Goal: Task Accomplishment & Management: Complete application form

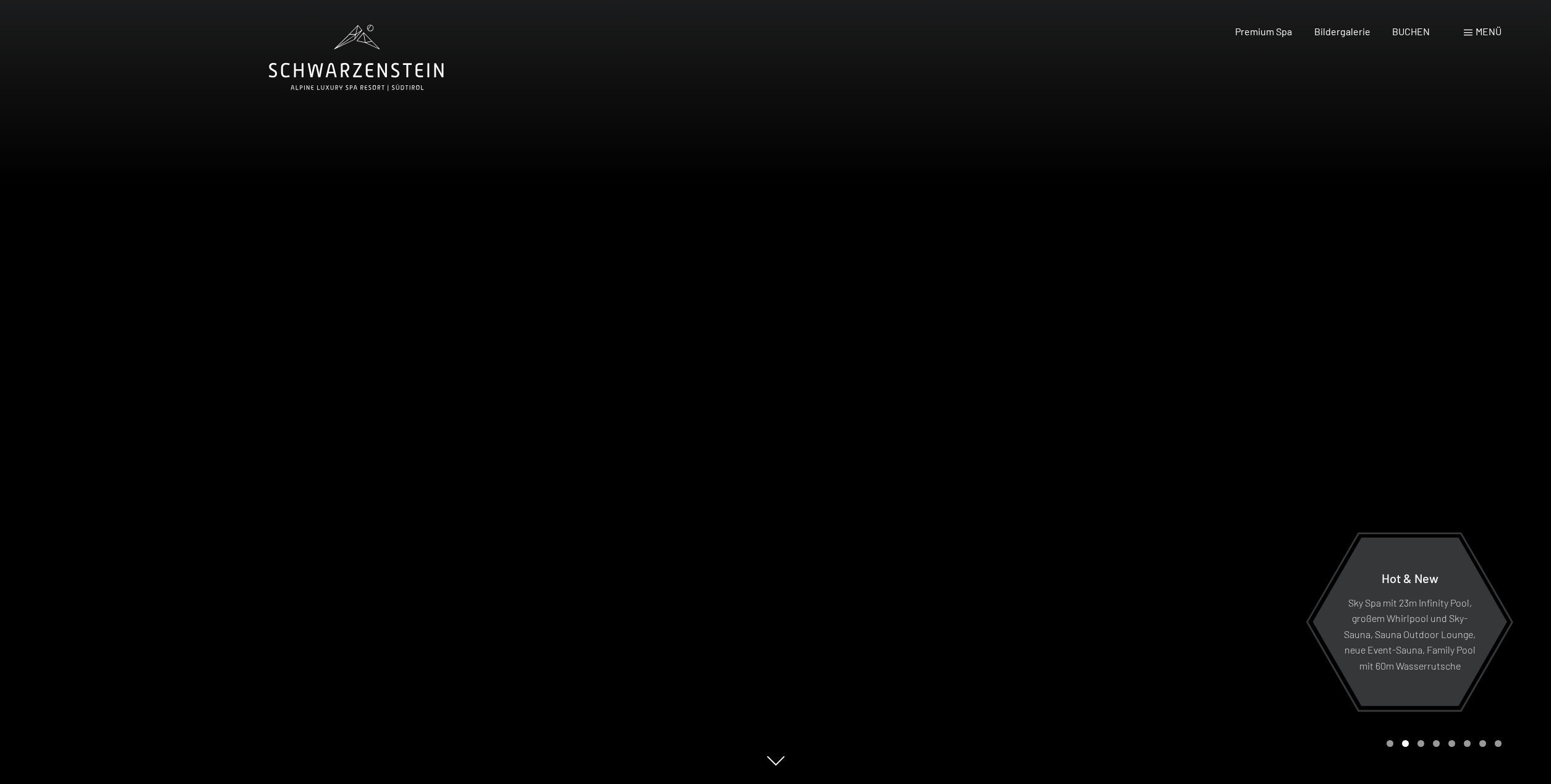
click at [1425, 753] on div at bounding box center [1163, 392] width 776 height 784
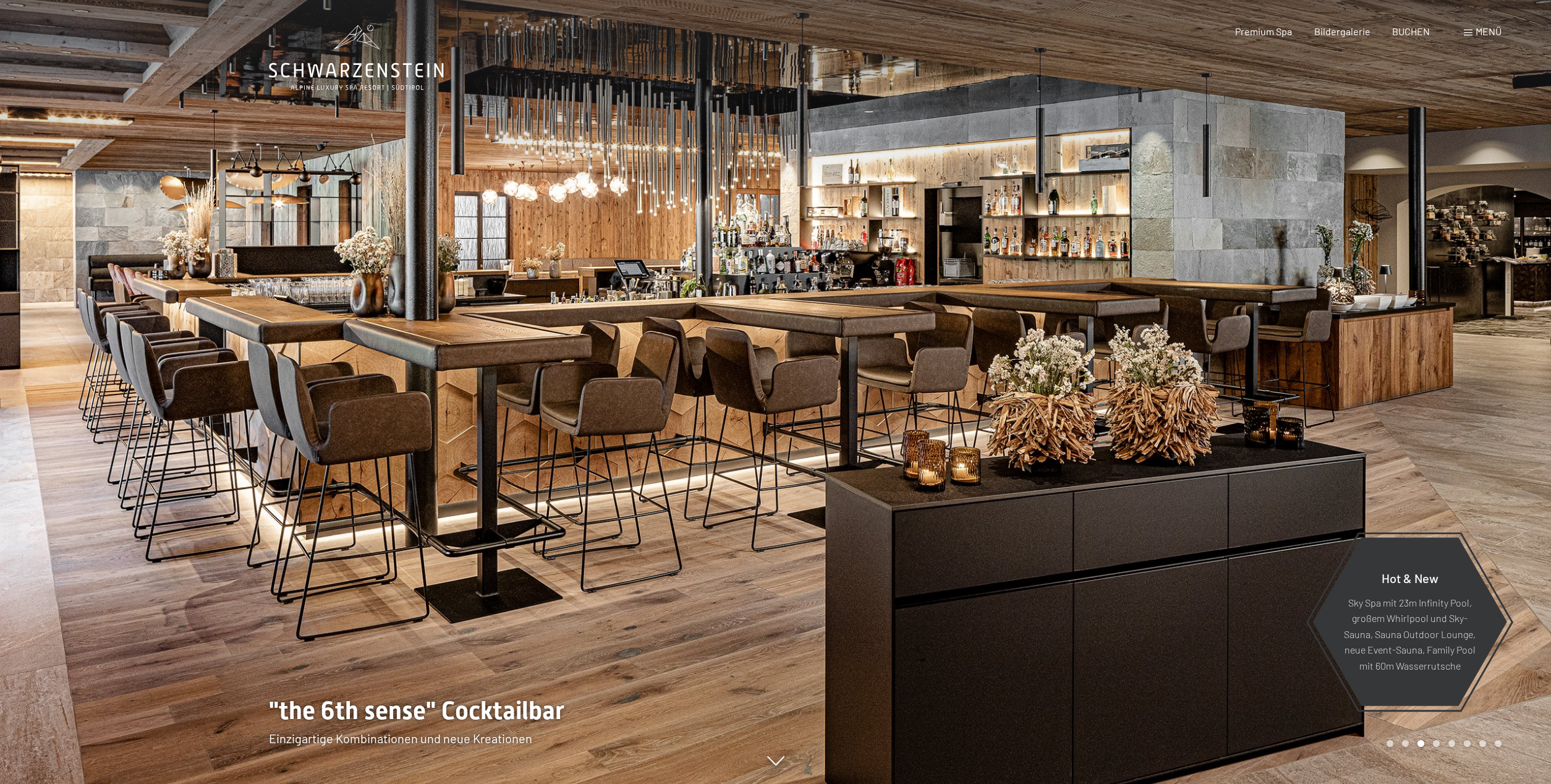
click at [1424, 751] on div at bounding box center [1163, 392] width 776 height 784
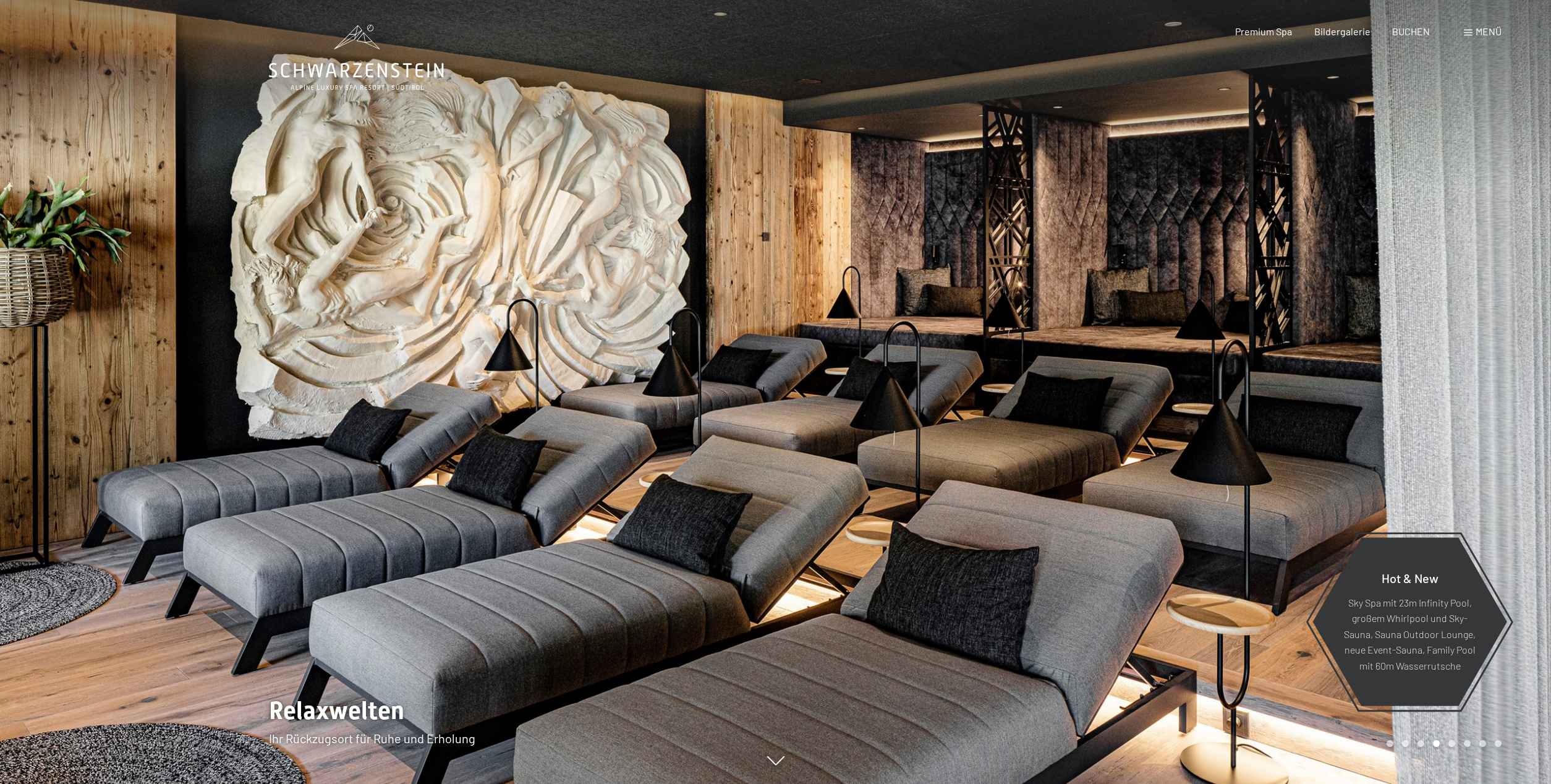
click at [1423, 749] on div at bounding box center [1163, 392] width 776 height 784
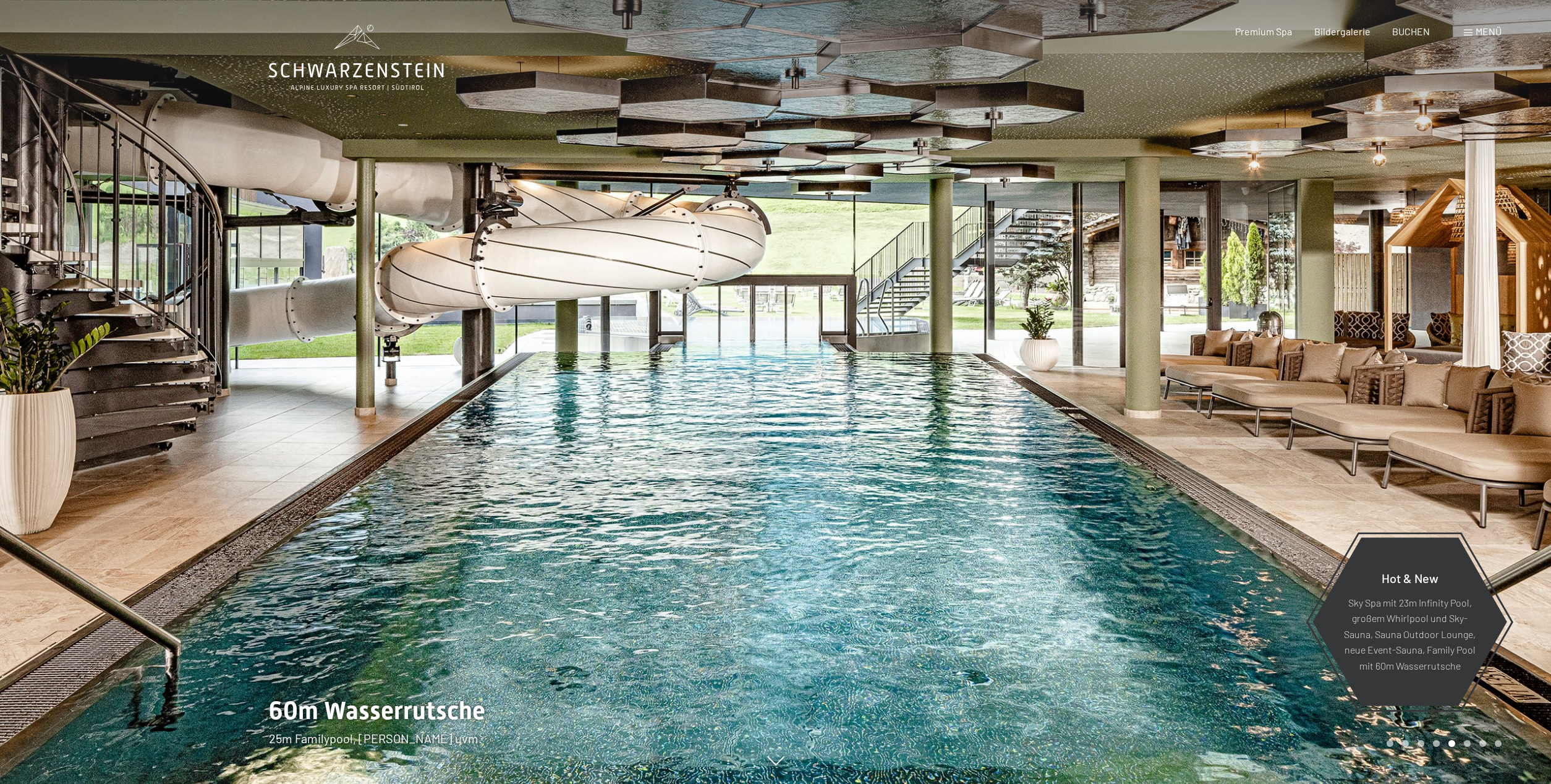
click at [1423, 749] on div at bounding box center [1163, 392] width 776 height 784
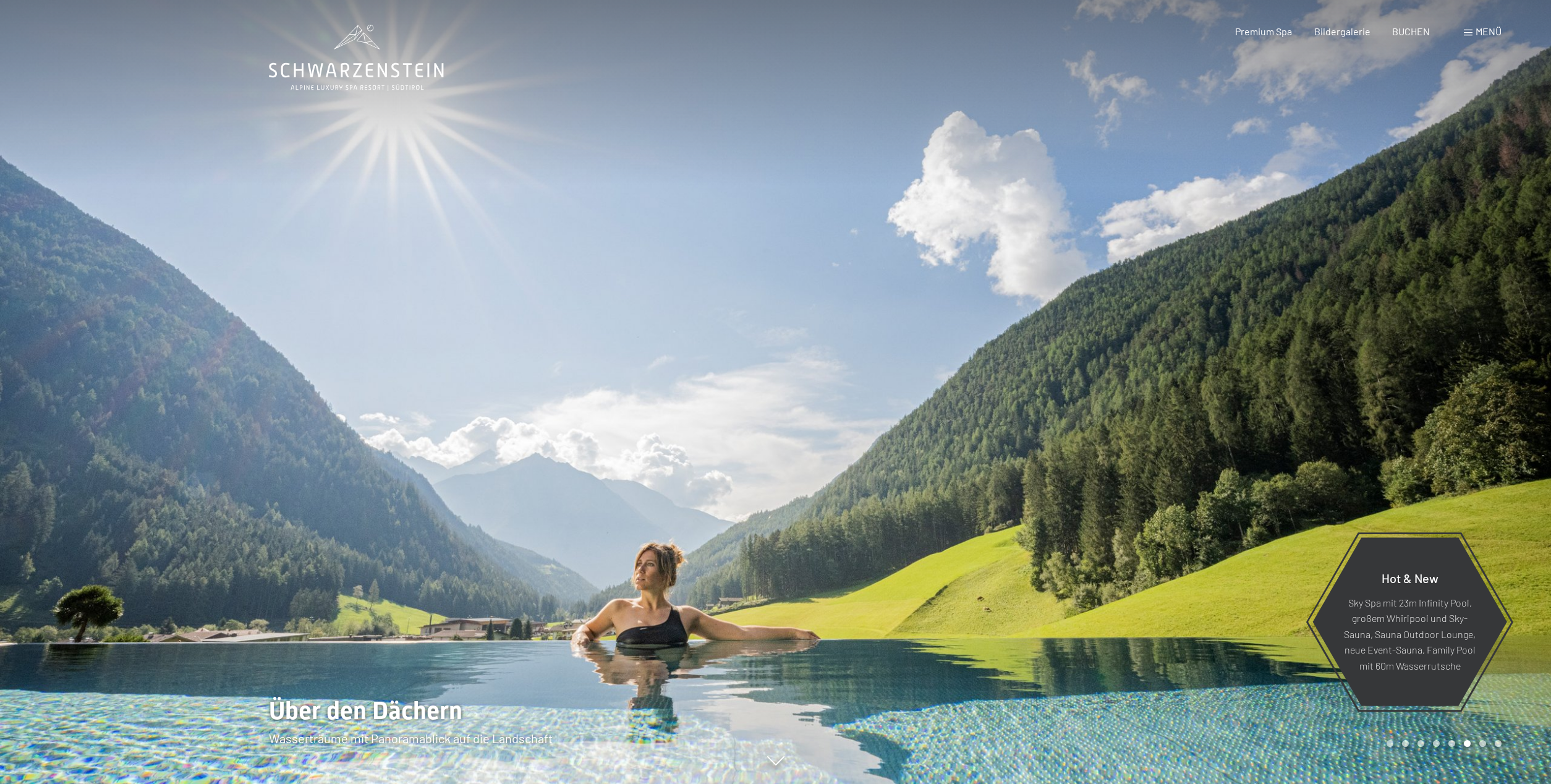
click at [1423, 749] on div at bounding box center [1163, 392] width 776 height 784
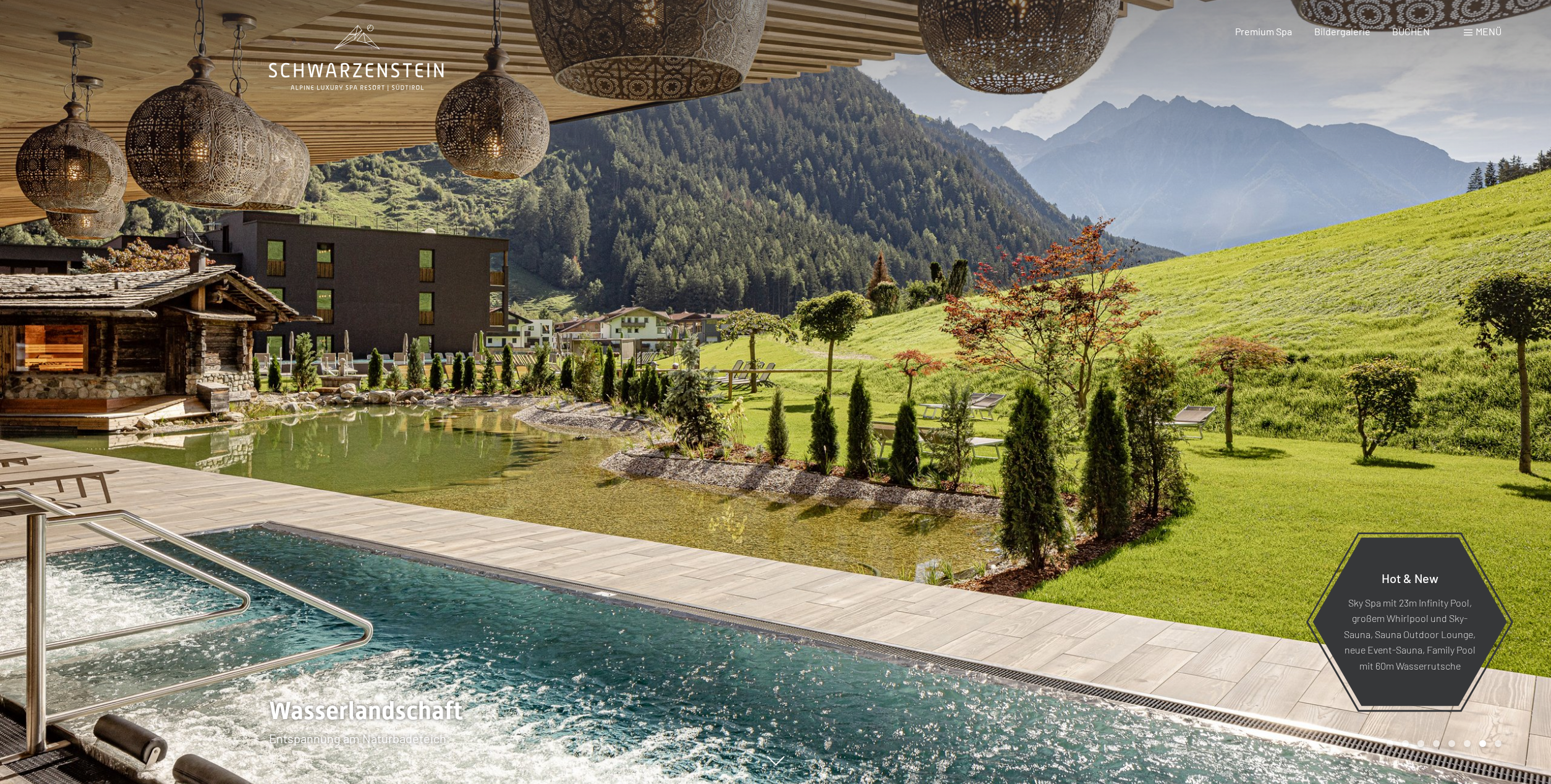
click at [1423, 749] on div at bounding box center [1163, 392] width 776 height 784
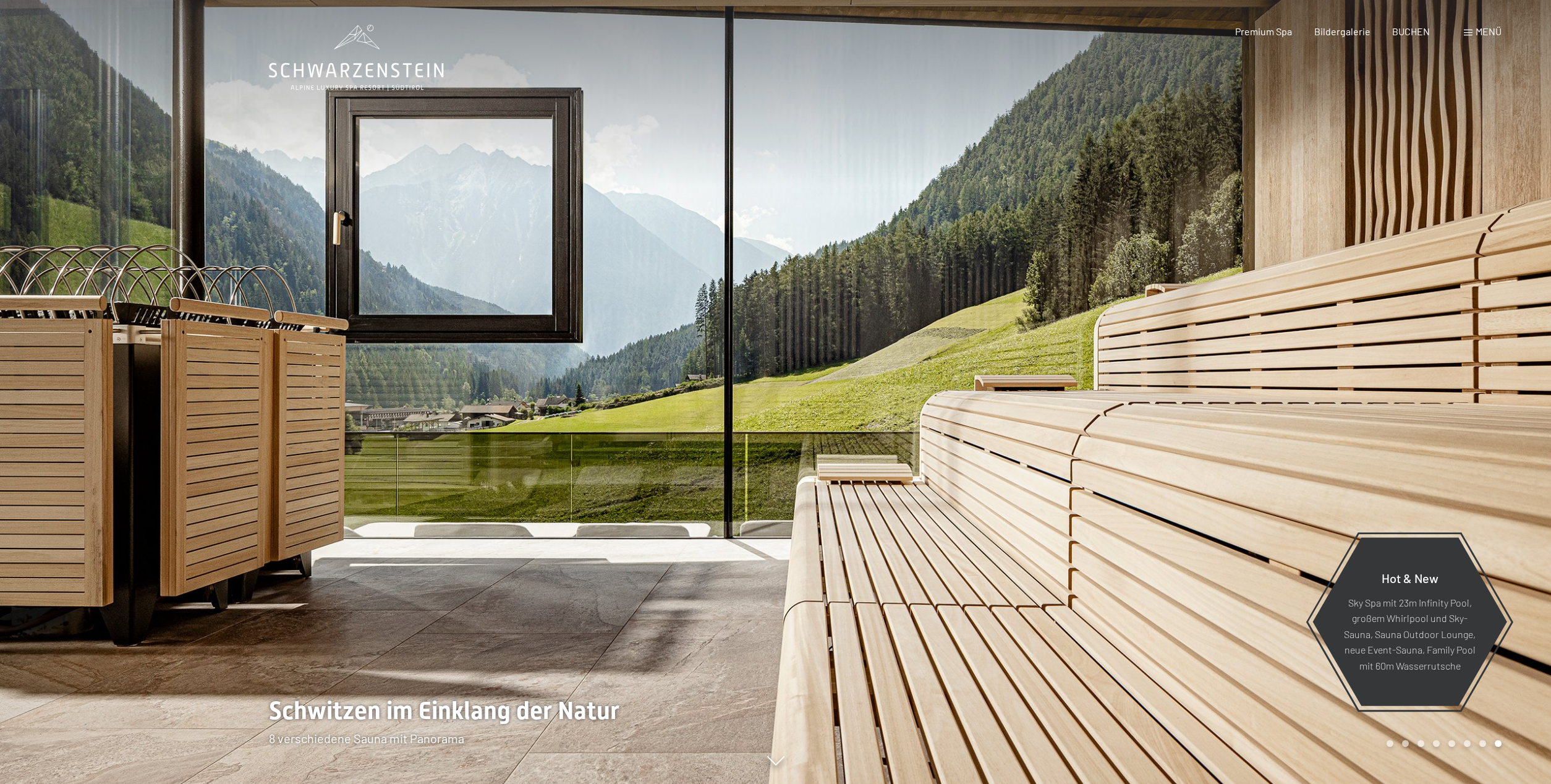
click at [1423, 749] on div at bounding box center [1163, 392] width 776 height 784
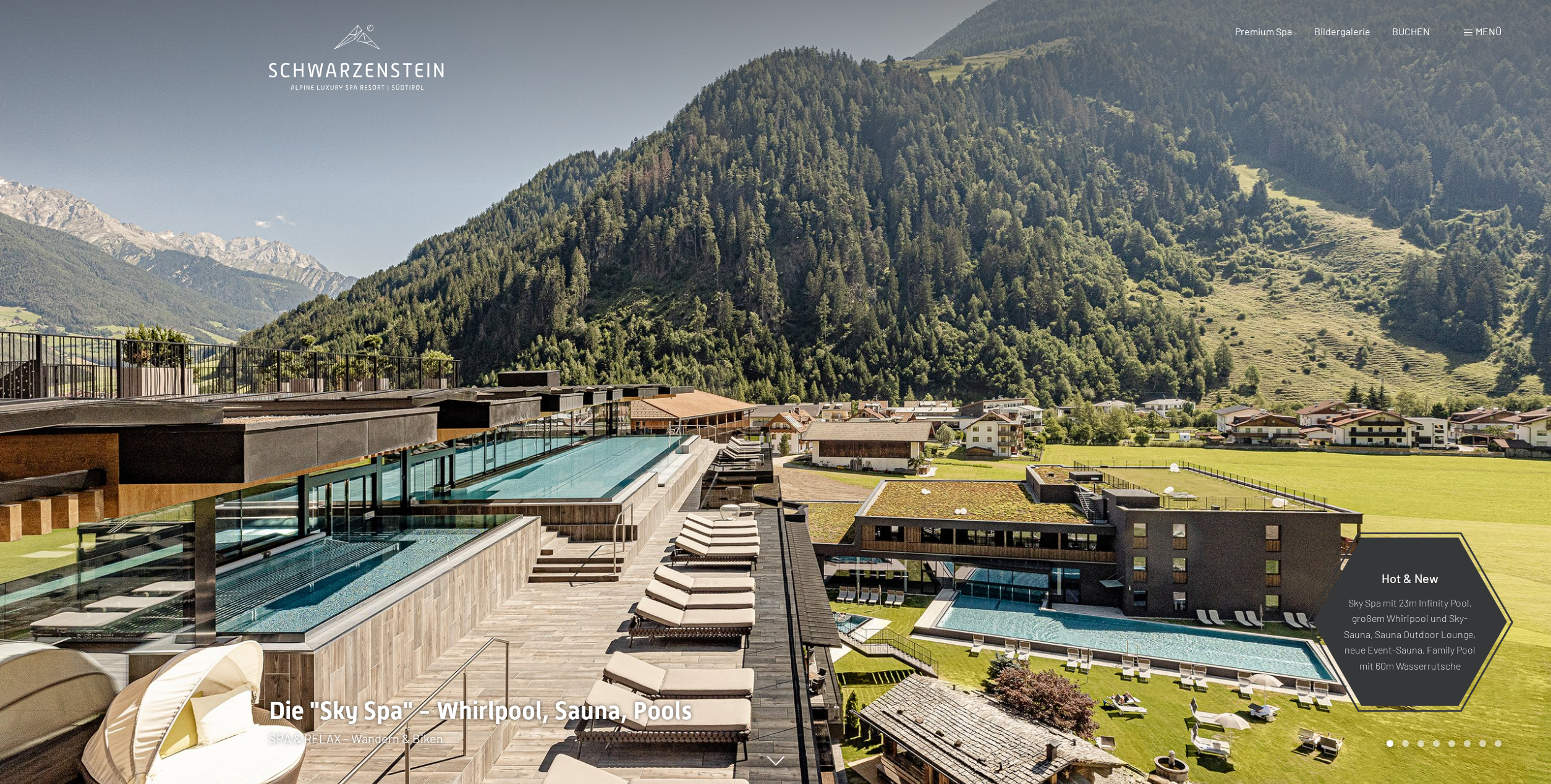
click at [1423, 749] on div at bounding box center [1163, 392] width 776 height 784
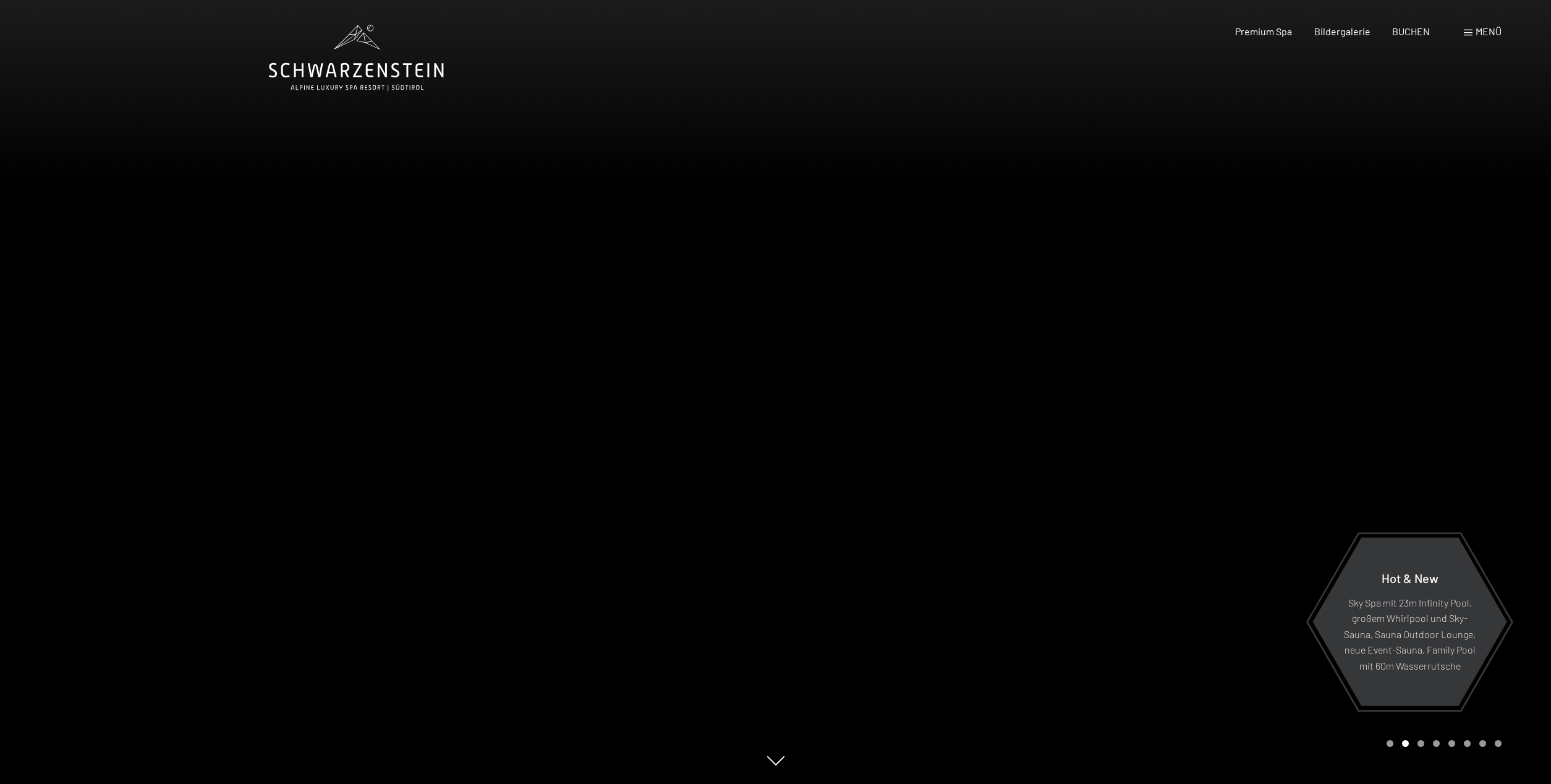
click at [1423, 749] on div at bounding box center [1163, 392] width 776 height 784
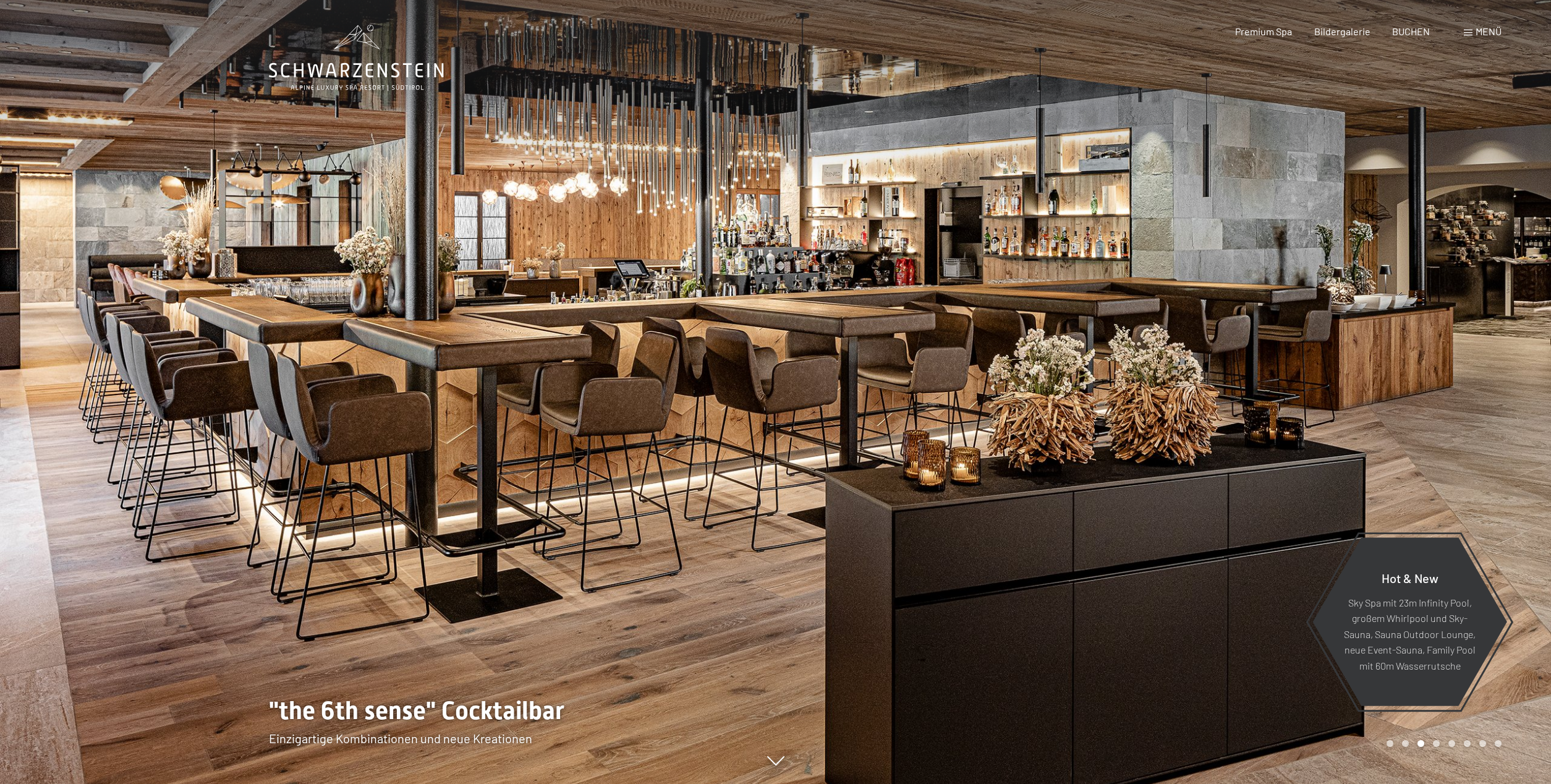
click at [1423, 749] on div at bounding box center [1163, 392] width 776 height 784
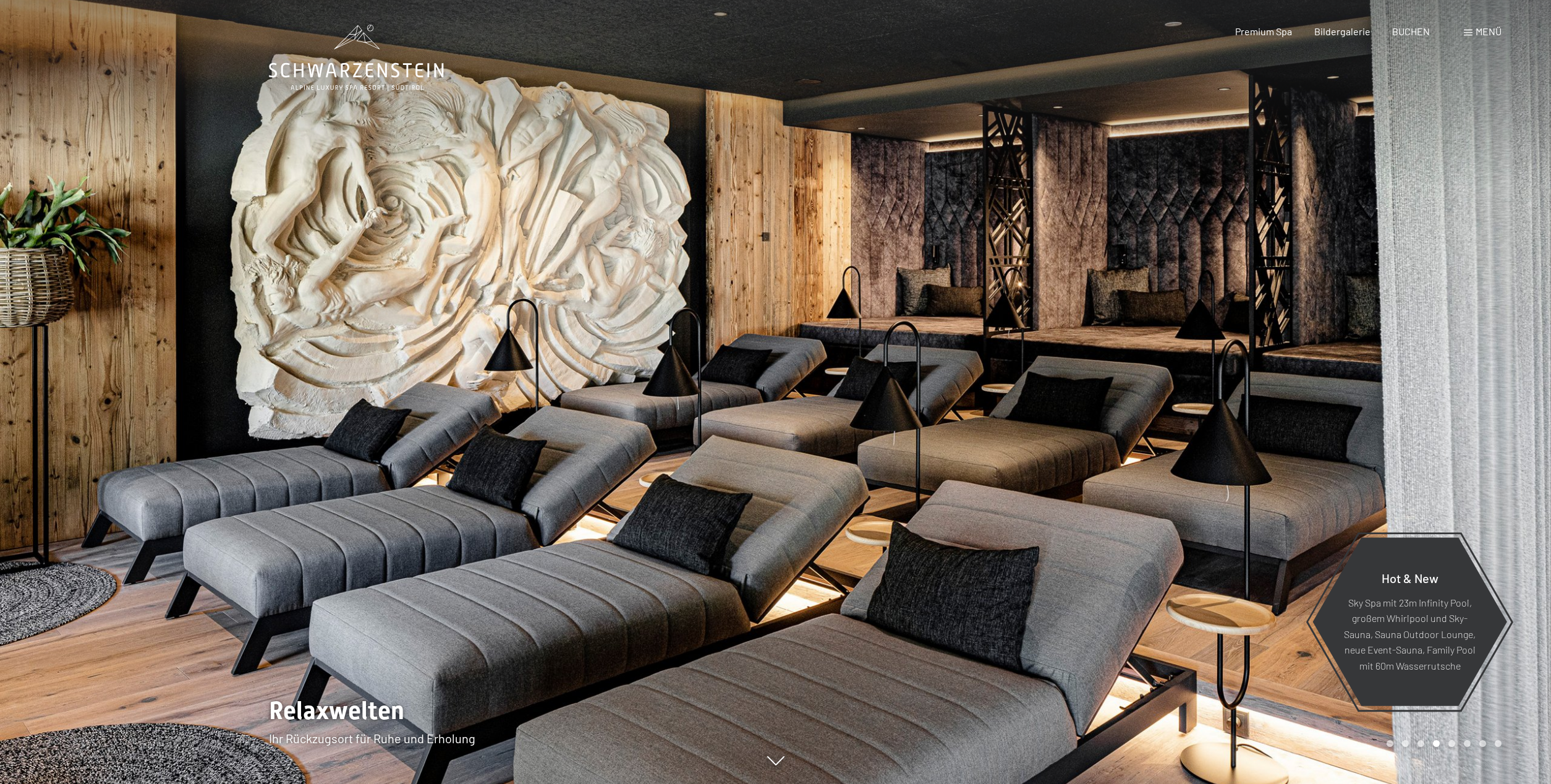
click at [1423, 749] on div at bounding box center [1163, 392] width 776 height 784
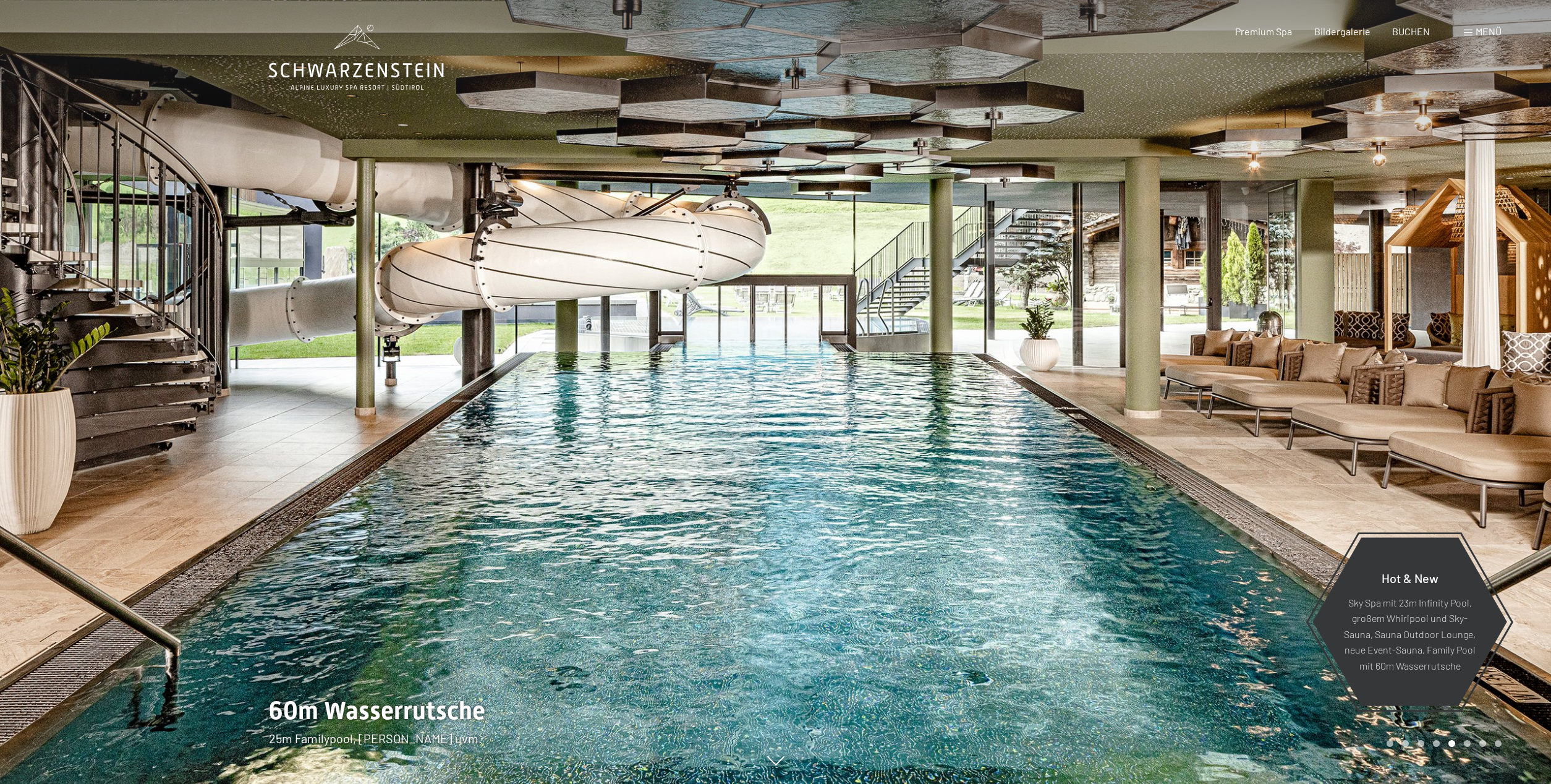
click at [1423, 749] on div at bounding box center [1163, 392] width 776 height 784
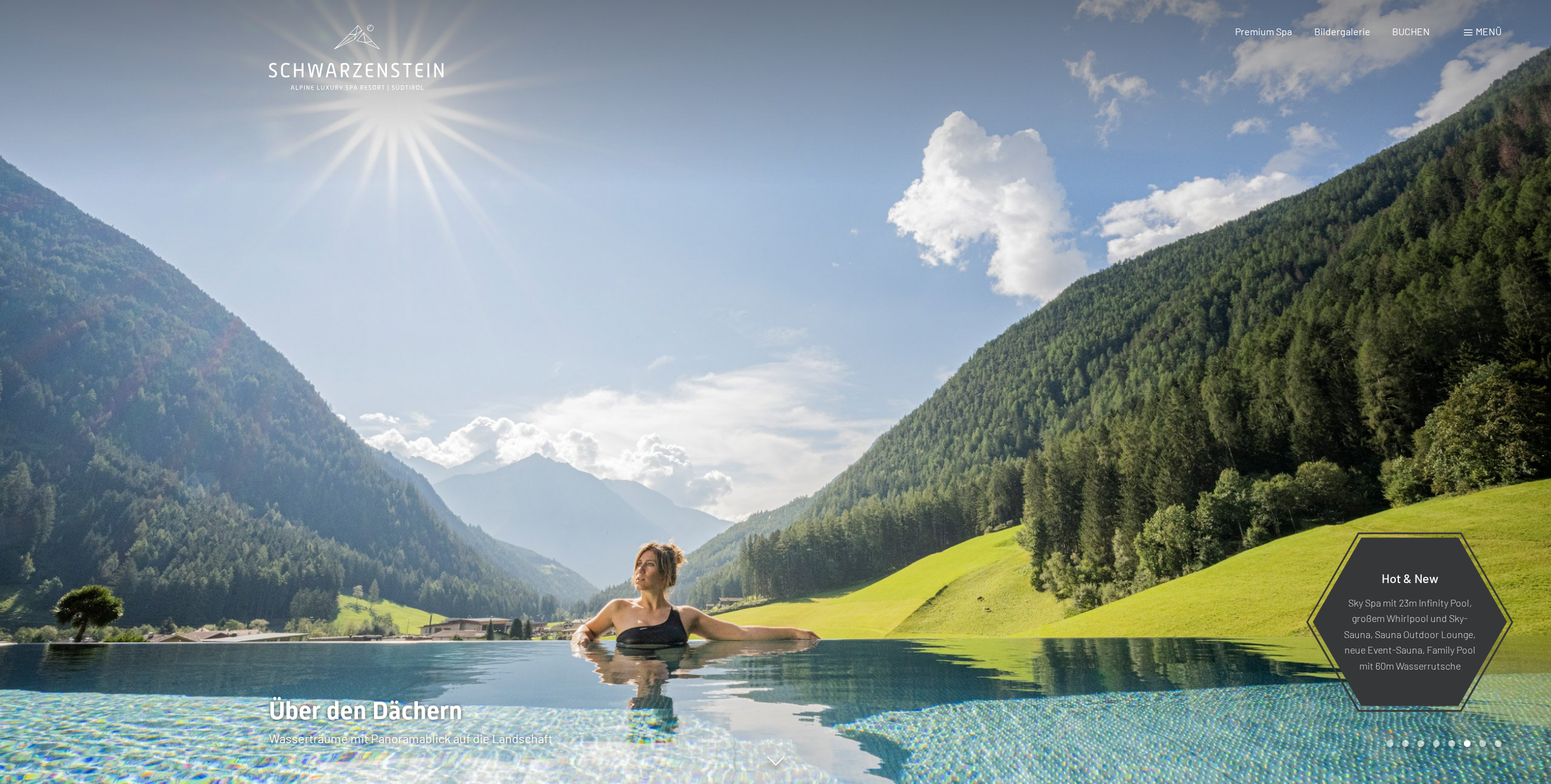
click at [1423, 749] on div at bounding box center [1163, 392] width 776 height 784
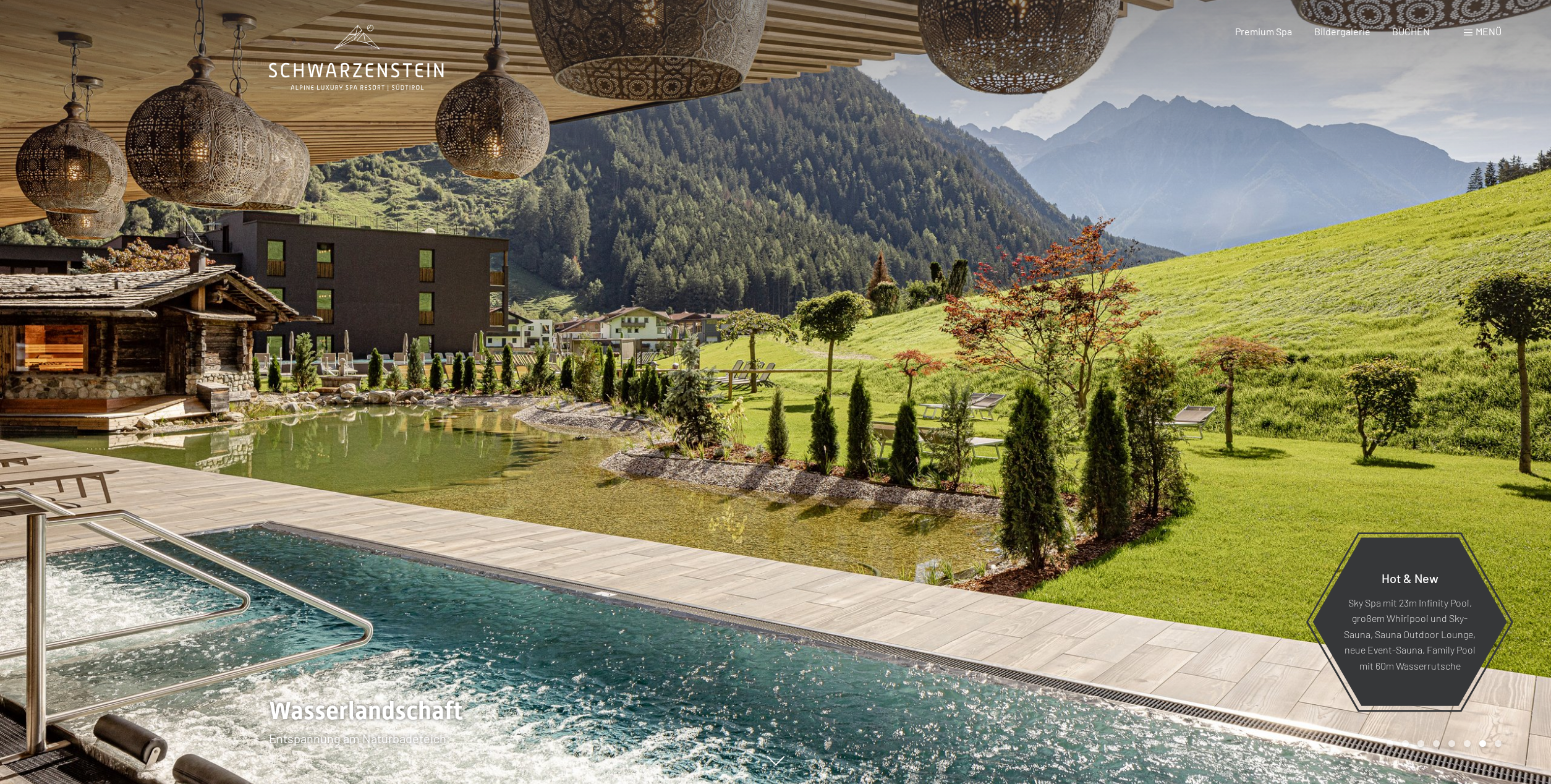
click at [1423, 749] on div at bounding box center [1163, 392] width 776 height 784
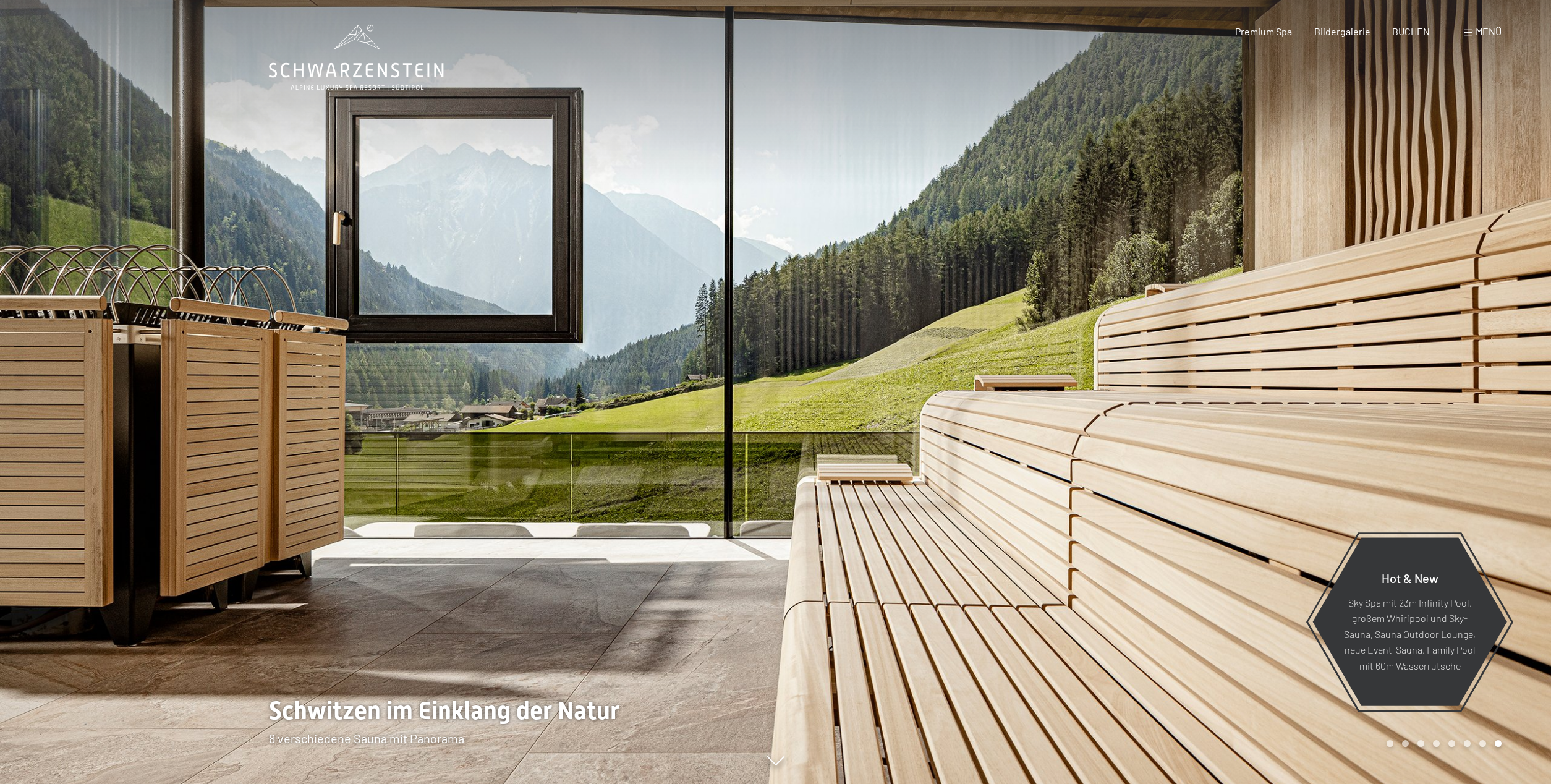
click at [1423, 749] on div at bounding box center [1163, 392] width 776 height 784
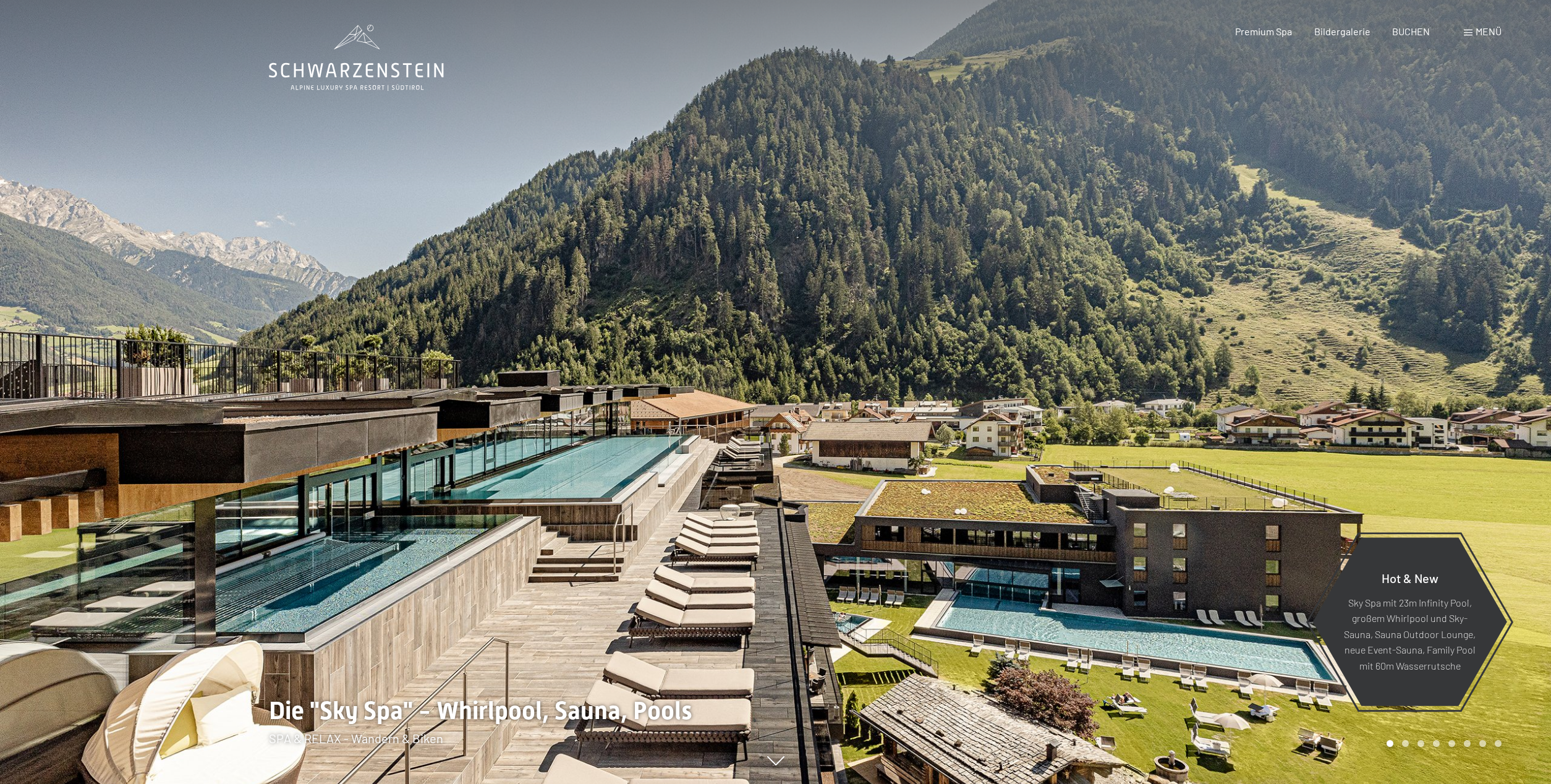
click at [1423, 749] on div at bounding box center [1163, 392] width 776 height 784
click at [1483, 34] on span "Menü" at bounding box center [1488, 31] width 26 height 11
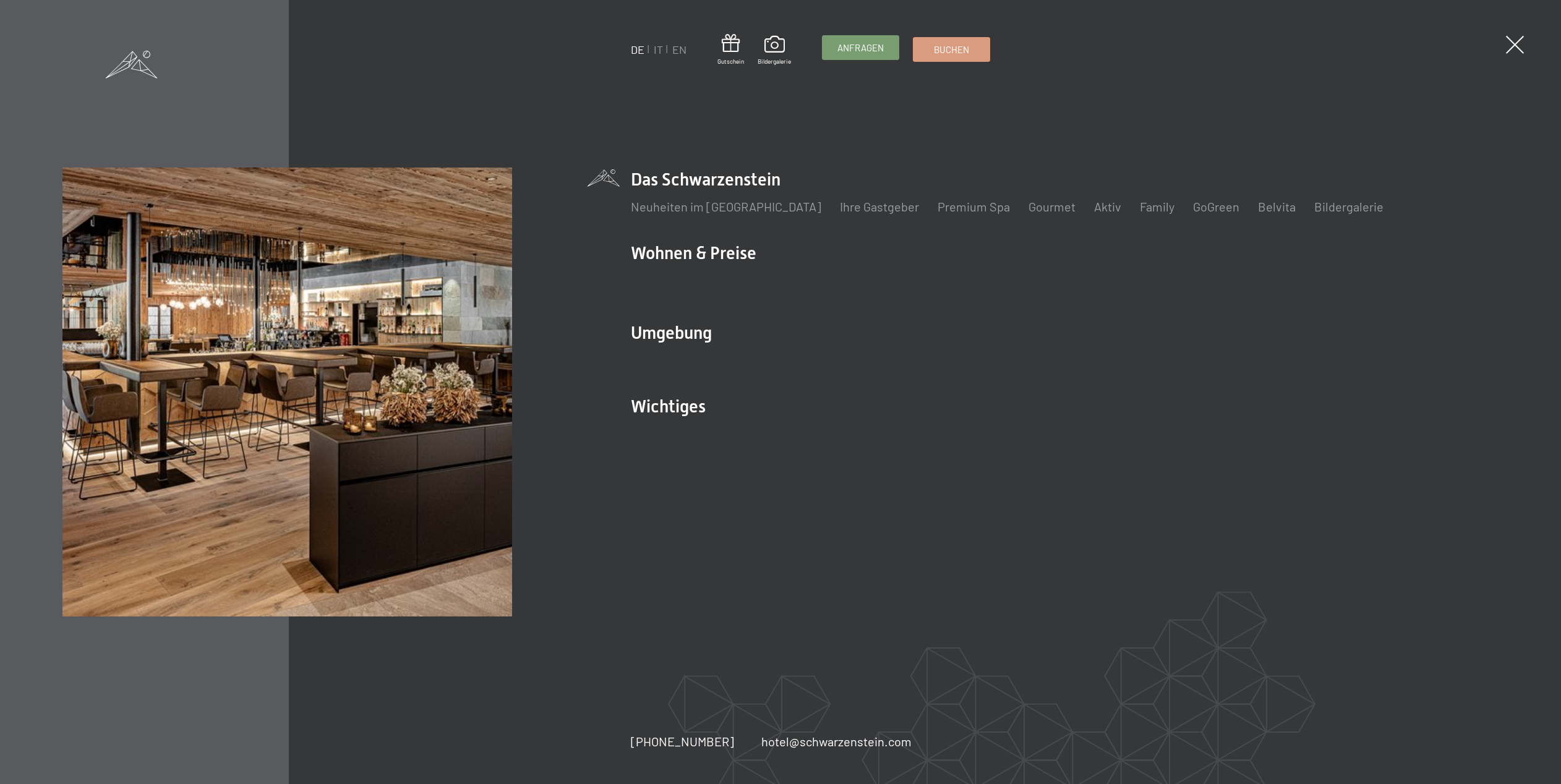
click at [864, 52] on span "Anfragen" at bounding box center [860, 48] width 46 height 13
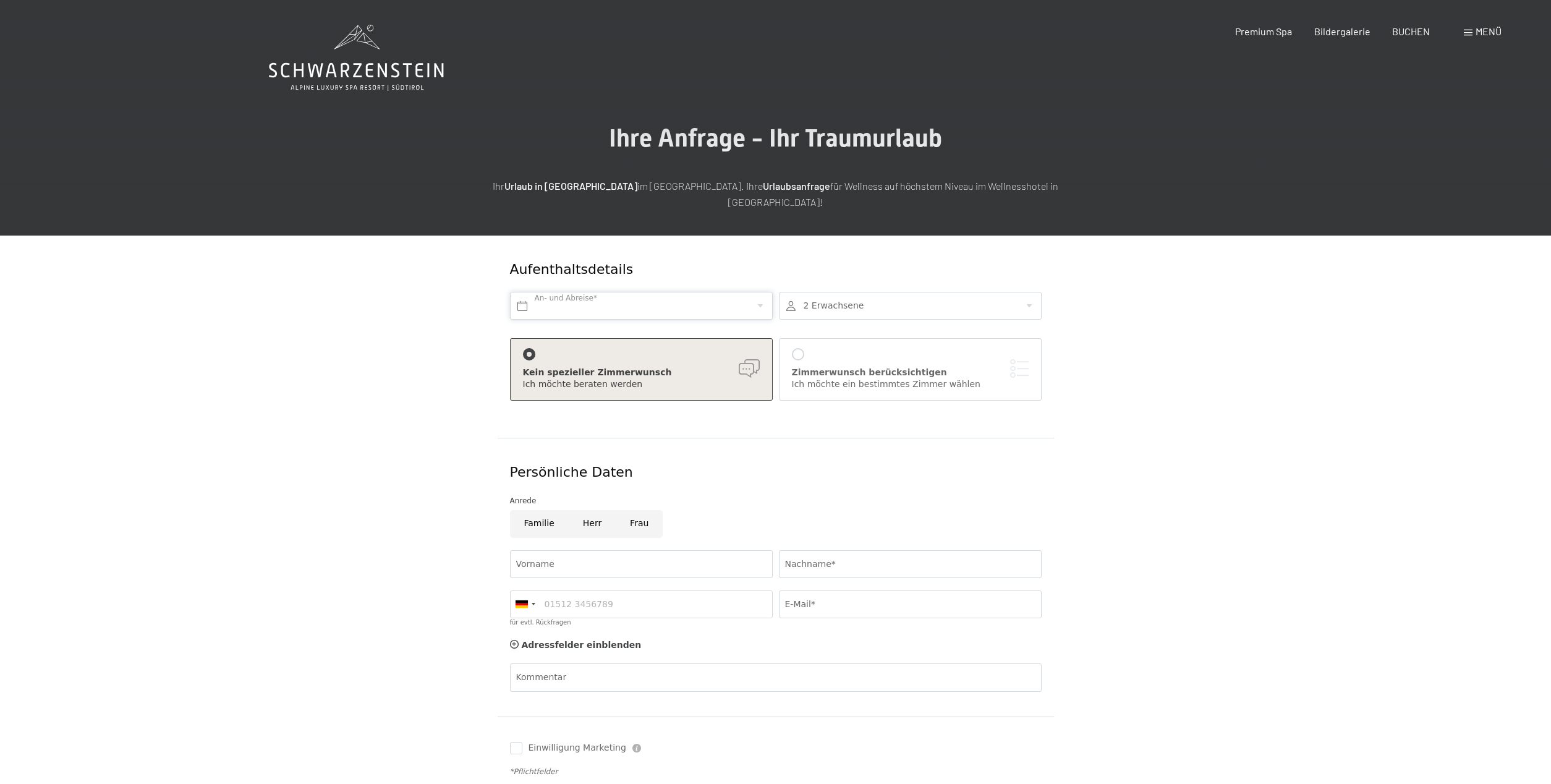
click at [645, 293] on input "text" at bounding box center [641, 306] width 263 height 28
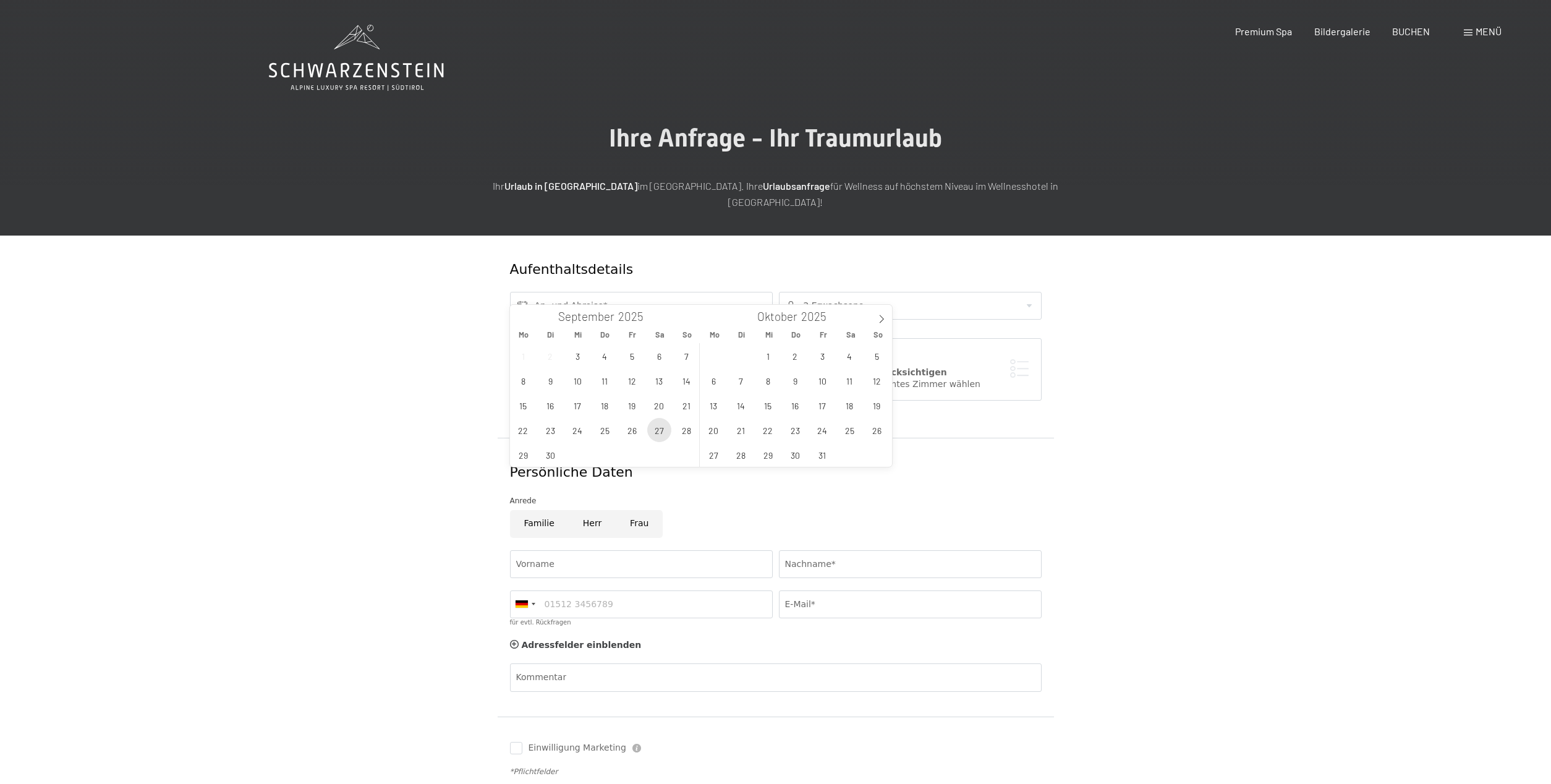
click at [659, 427] on span "27" at bounding box center [659, 430] width 24 height 24
type input "Sa. 27.09.2025"
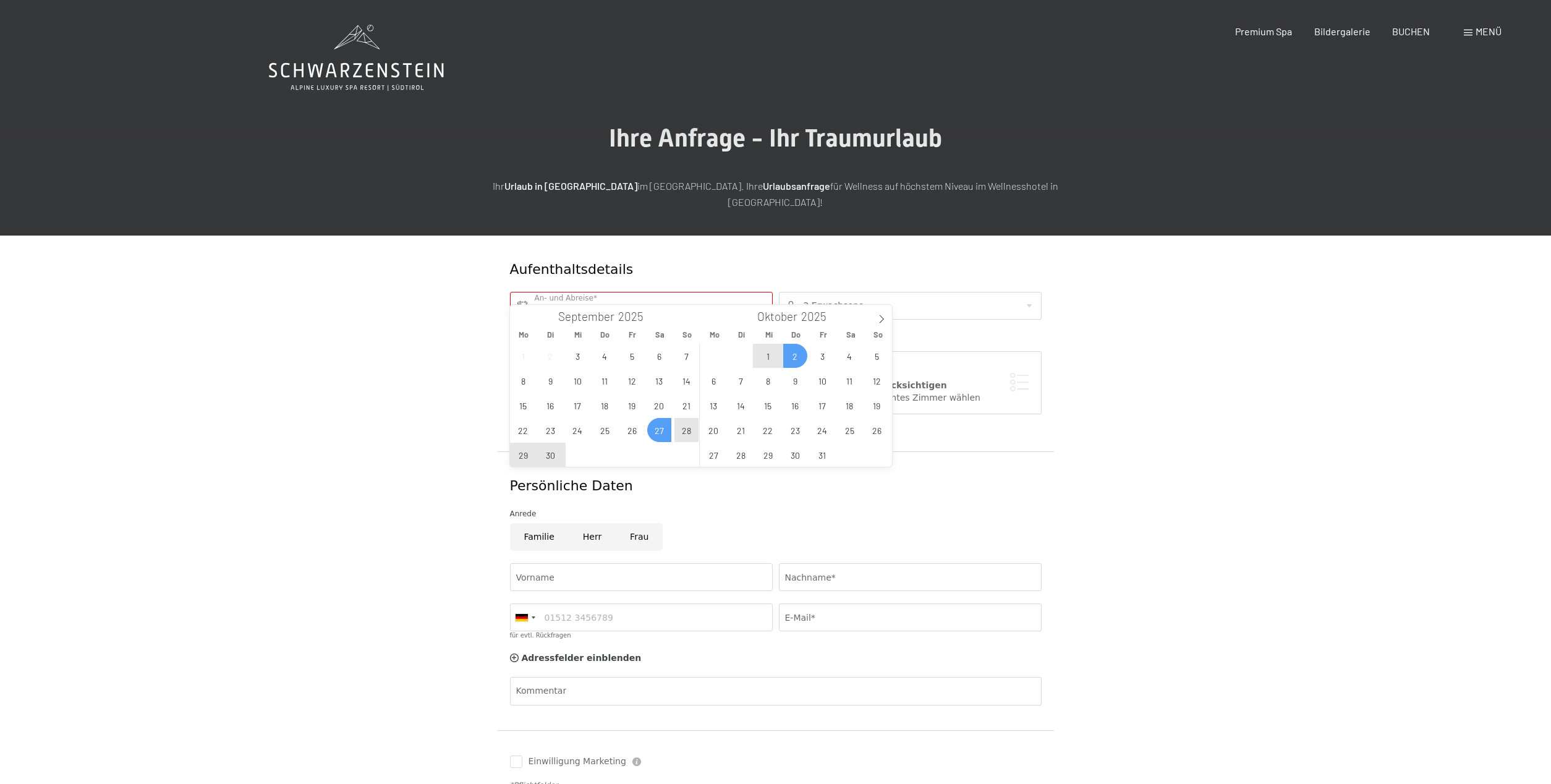
click at [831, 293] on div at bounding box center [910, 306] width 263 height 28
click at [692, 292] on input "text" at bounding box center [641, 306] width 263 height 28
click at [653, 433] on span "27" at bounding box center [659, 430] width 24 height 24
click at [692, 433] on span "28" at bounding box center [686, 430] width 24 height 24
type input "Sa. 27.09.2025 - So. 28.09.2025"
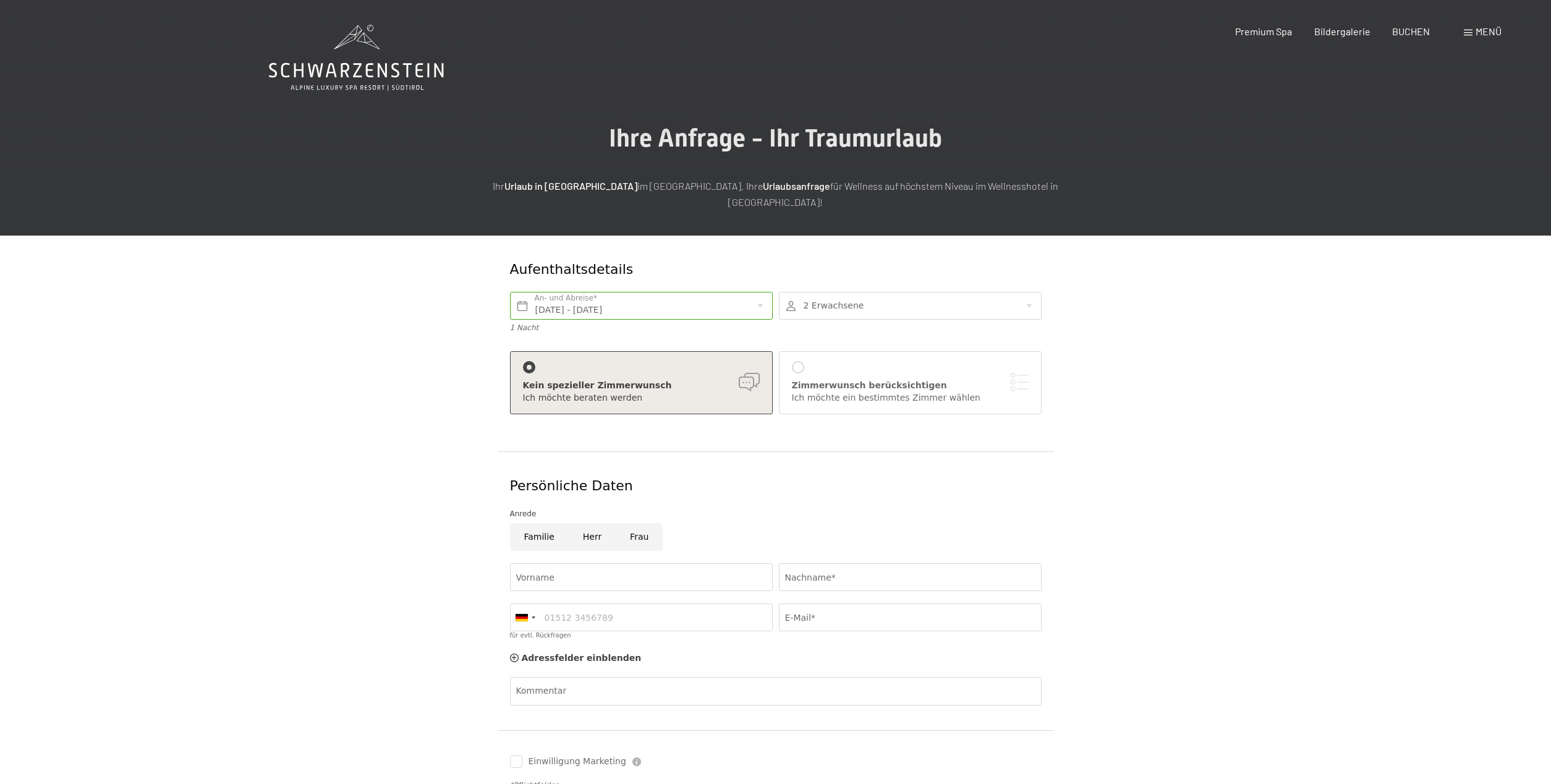
click at [1031, 292] on div at bounding box center [910, 306] width 263 height 28
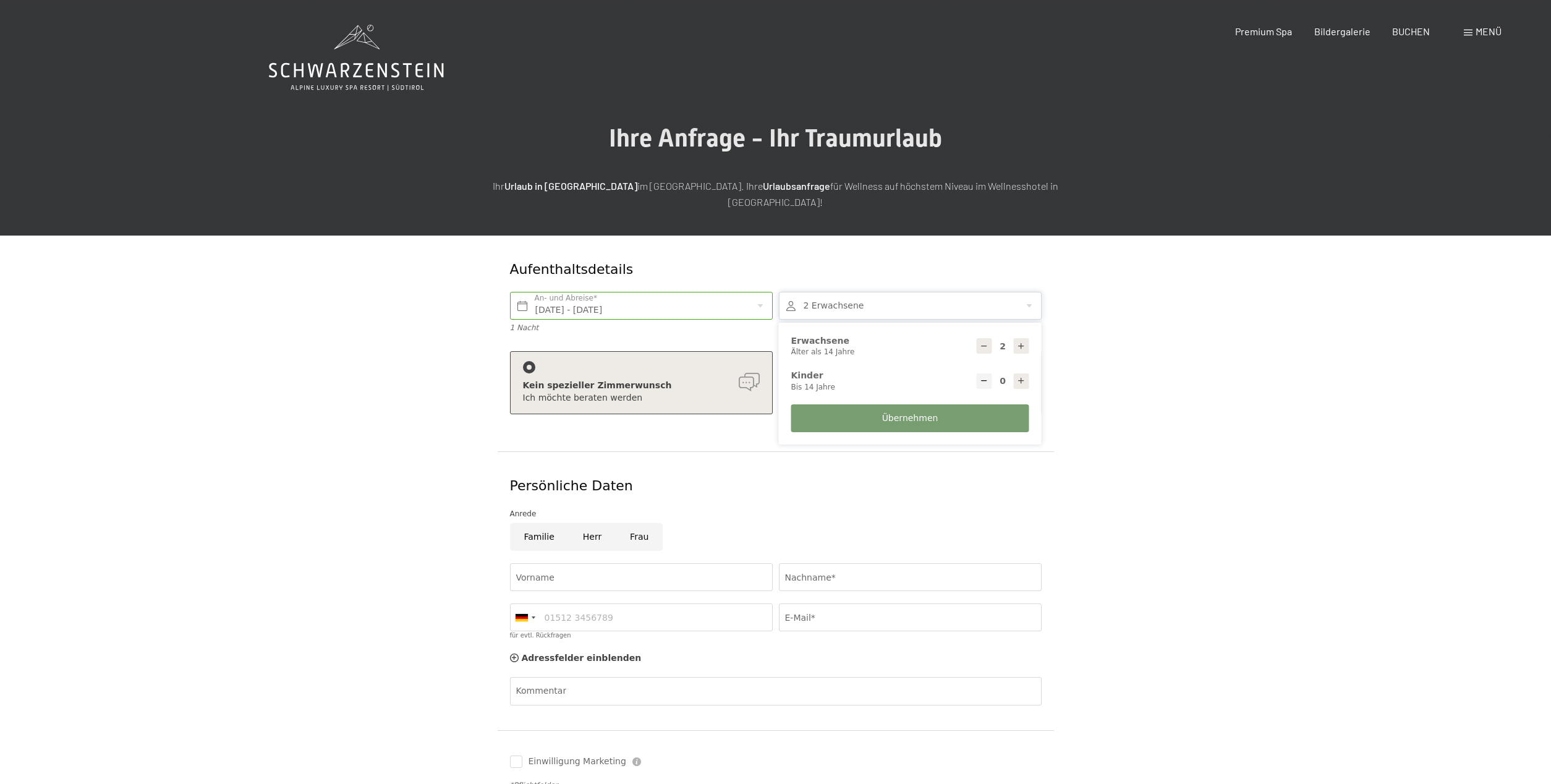
click at [1019, 342] on icon at bounding box center [1021, 346] width 9 height 9
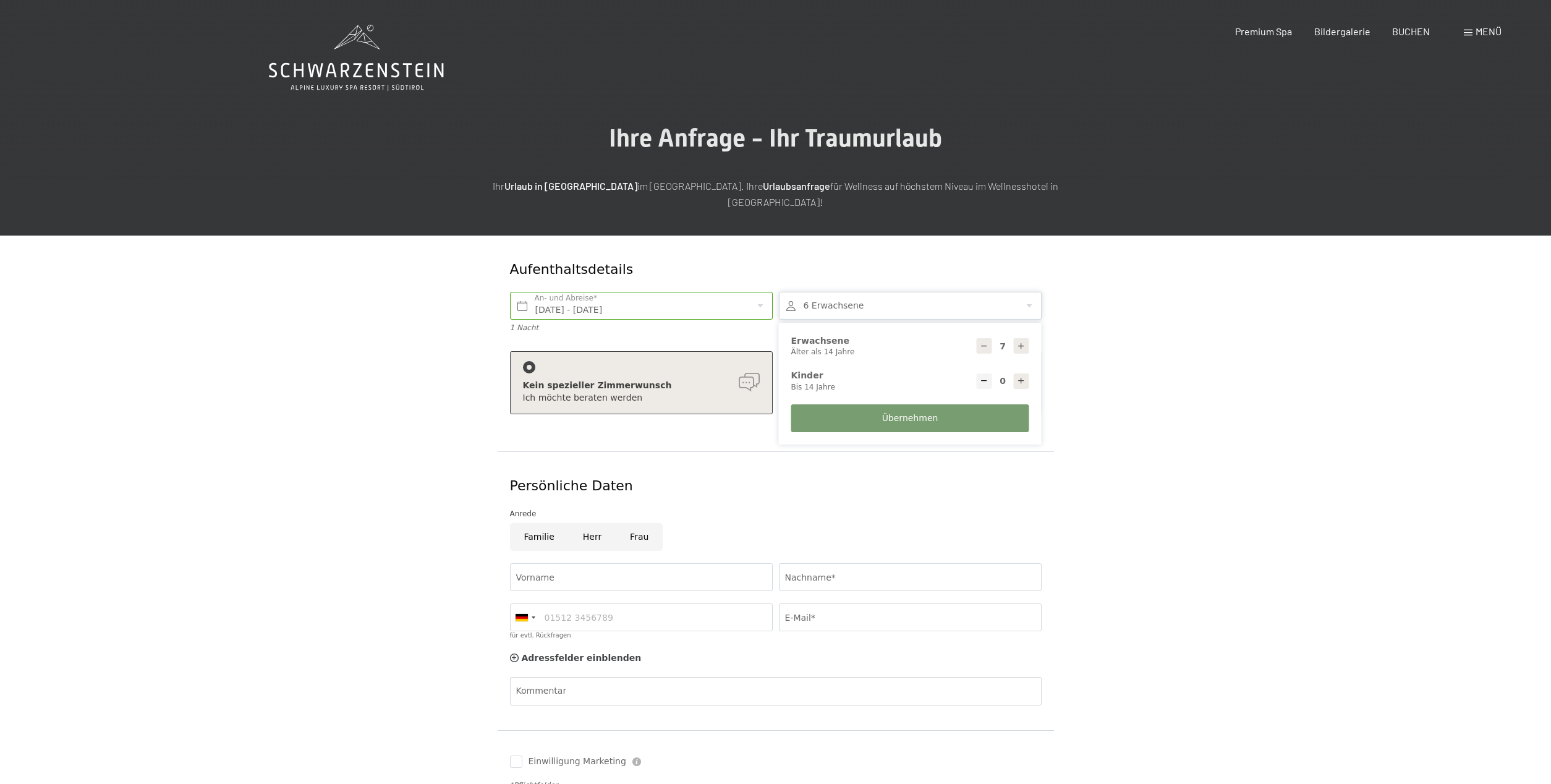
click at [1019, 342] on icon at bounding box center [1021, 346] width 9 height 9
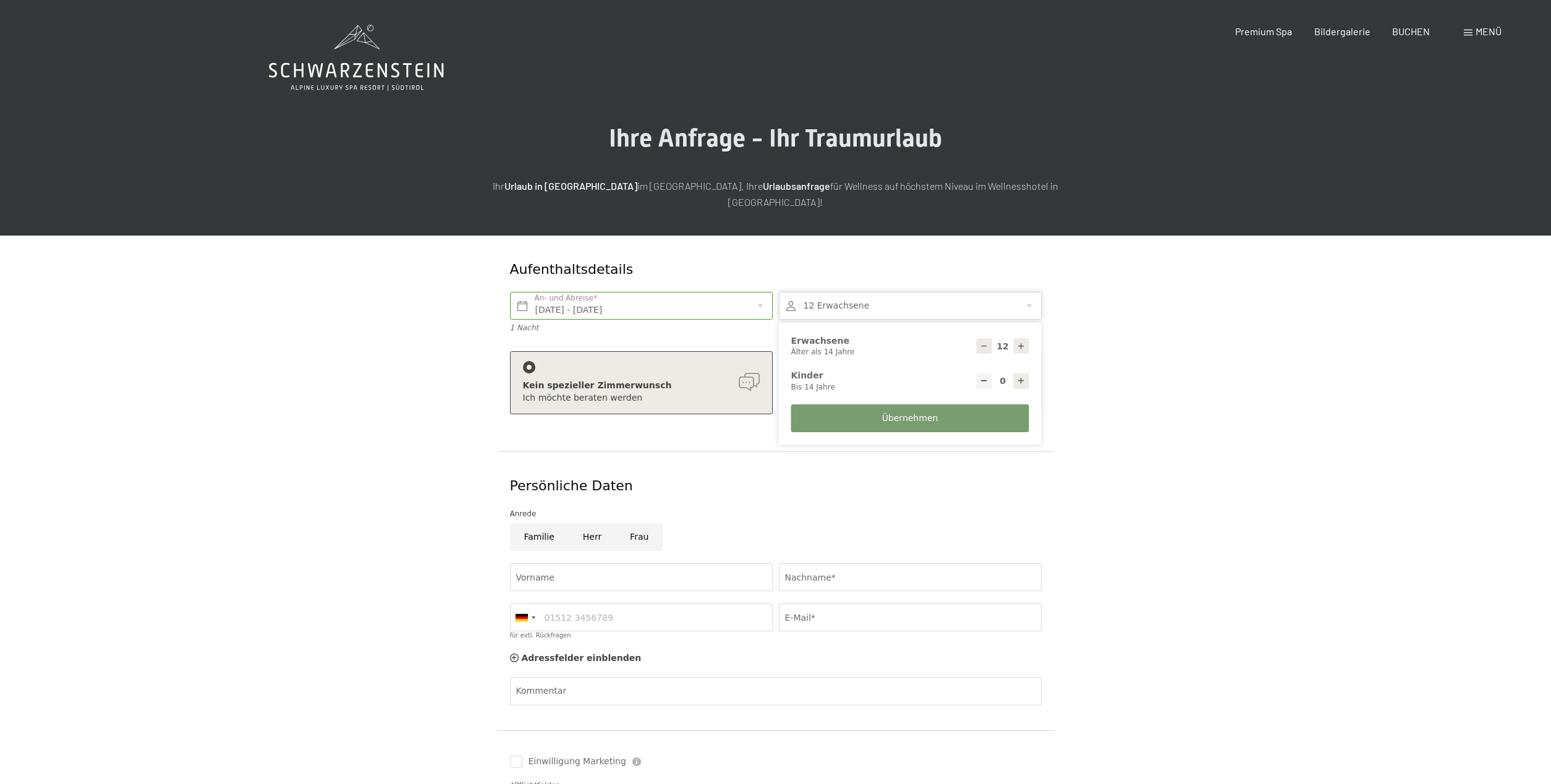
click at [1019, 342] on icon at bounding box center [1021, 346] width 9 height 9
type input "13"
click at [1018, 376] on icon at bounding box center [1021, 381] width 9 height 9
type input "1"
select select
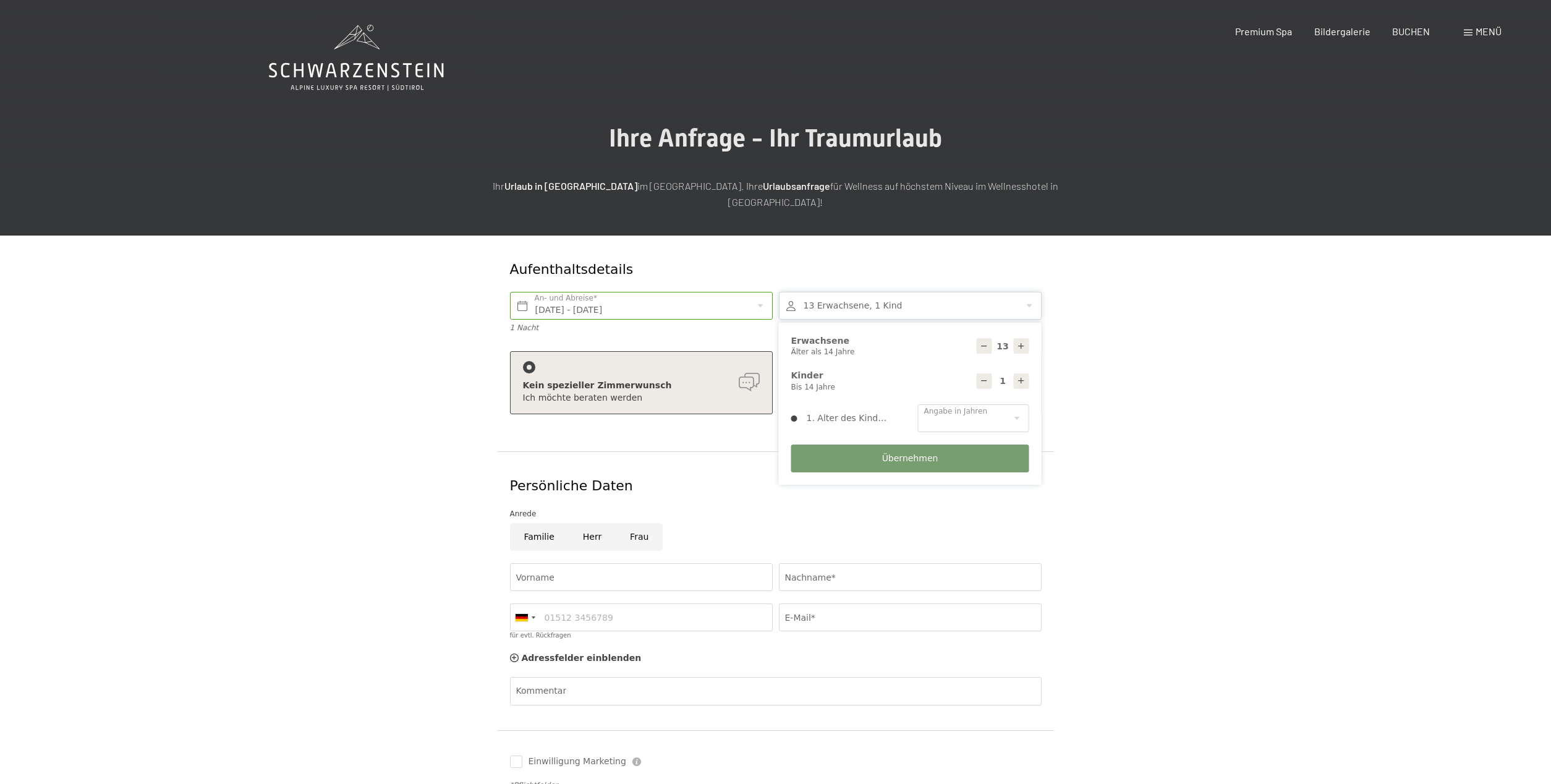
click at [1018, 376] on icon at bounding box center [1021, 381] width 9 height 9
type input "3"
select select
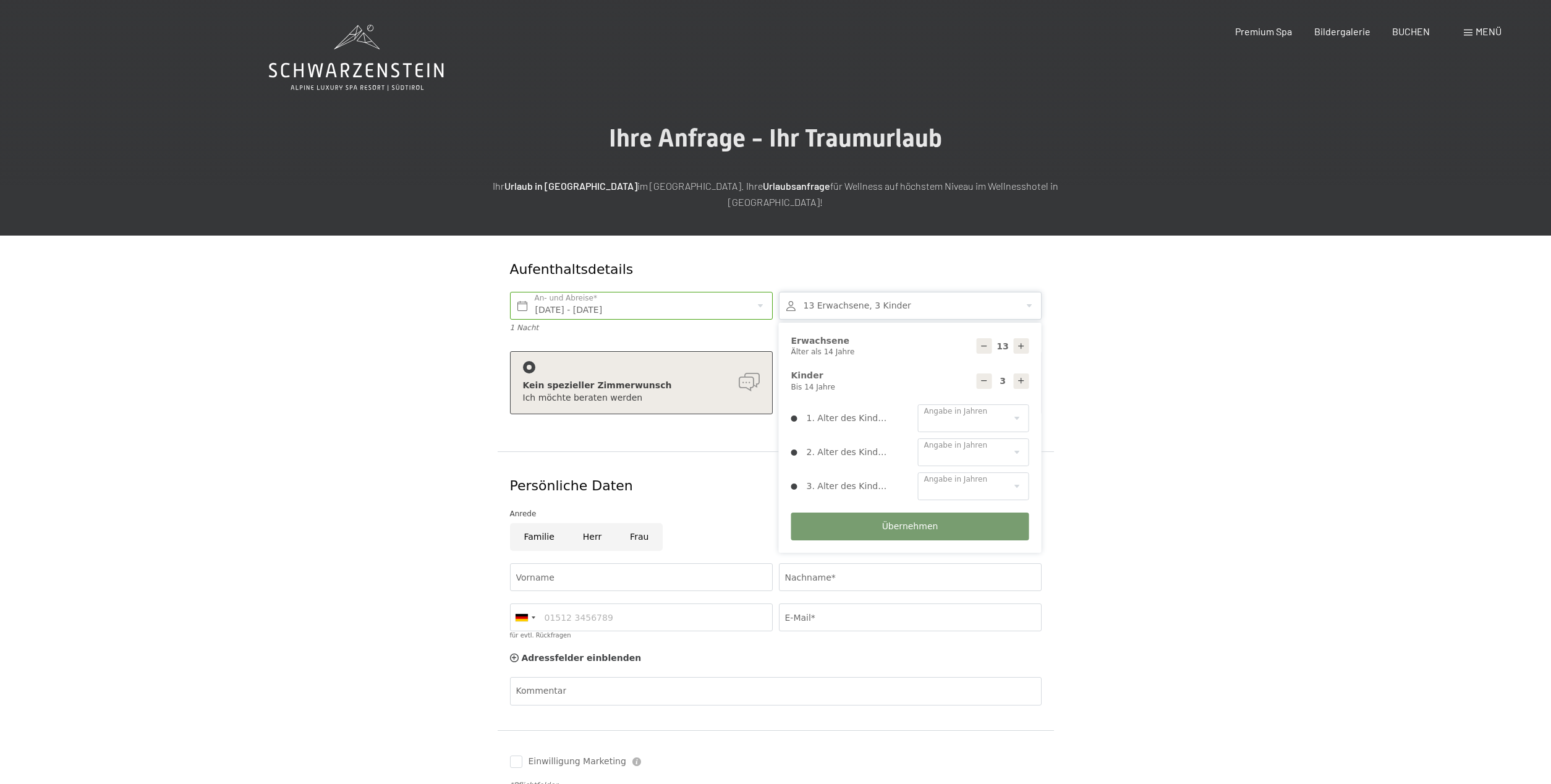
click at [1018, 376] on icon at bounding box center [1021, 381] width 9 height 9
type input "4"
select select
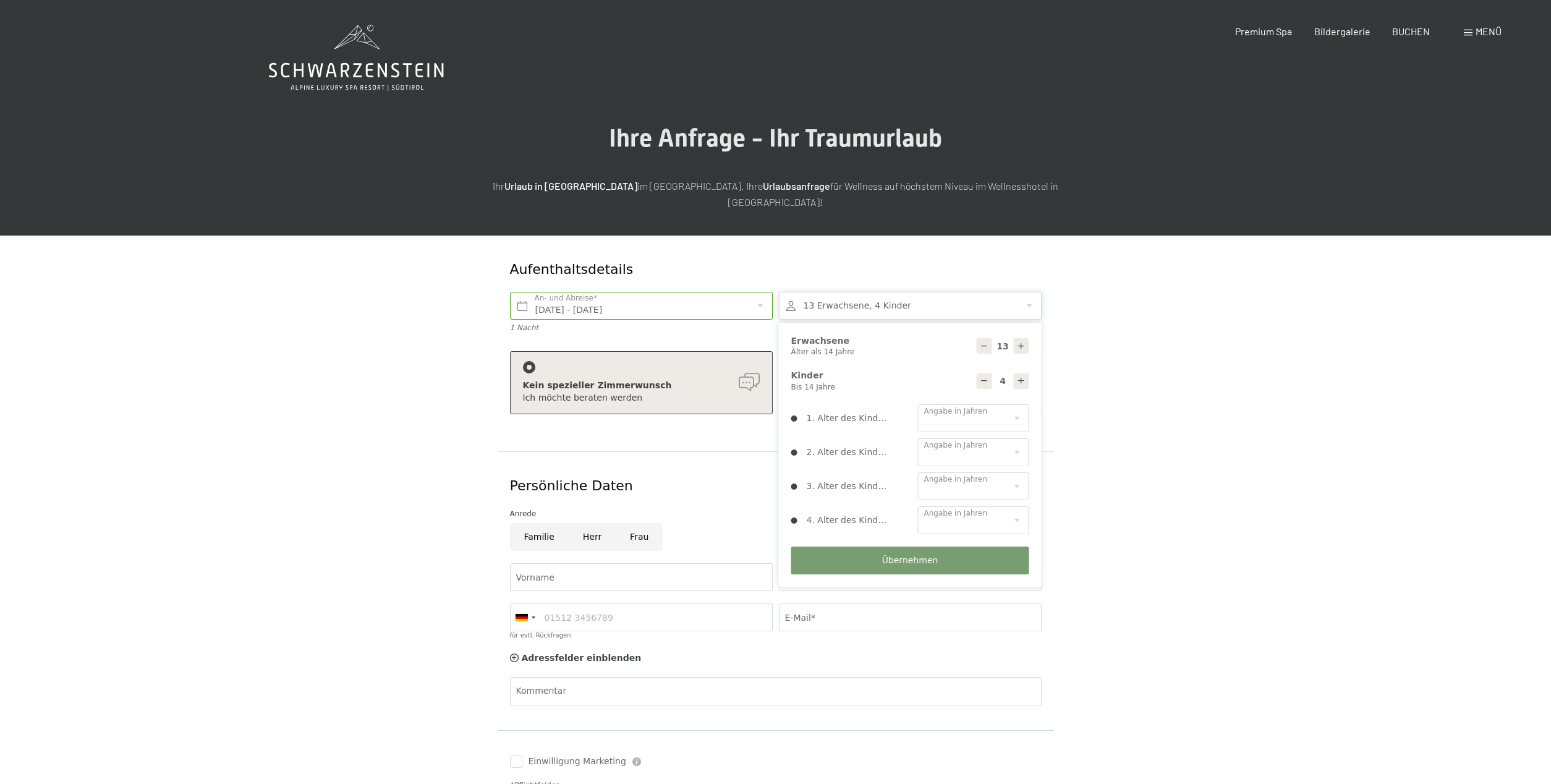
click at [1018, 376] on icon at bounding box center [1021, 381] width 9 height 9
type input "5"
select select
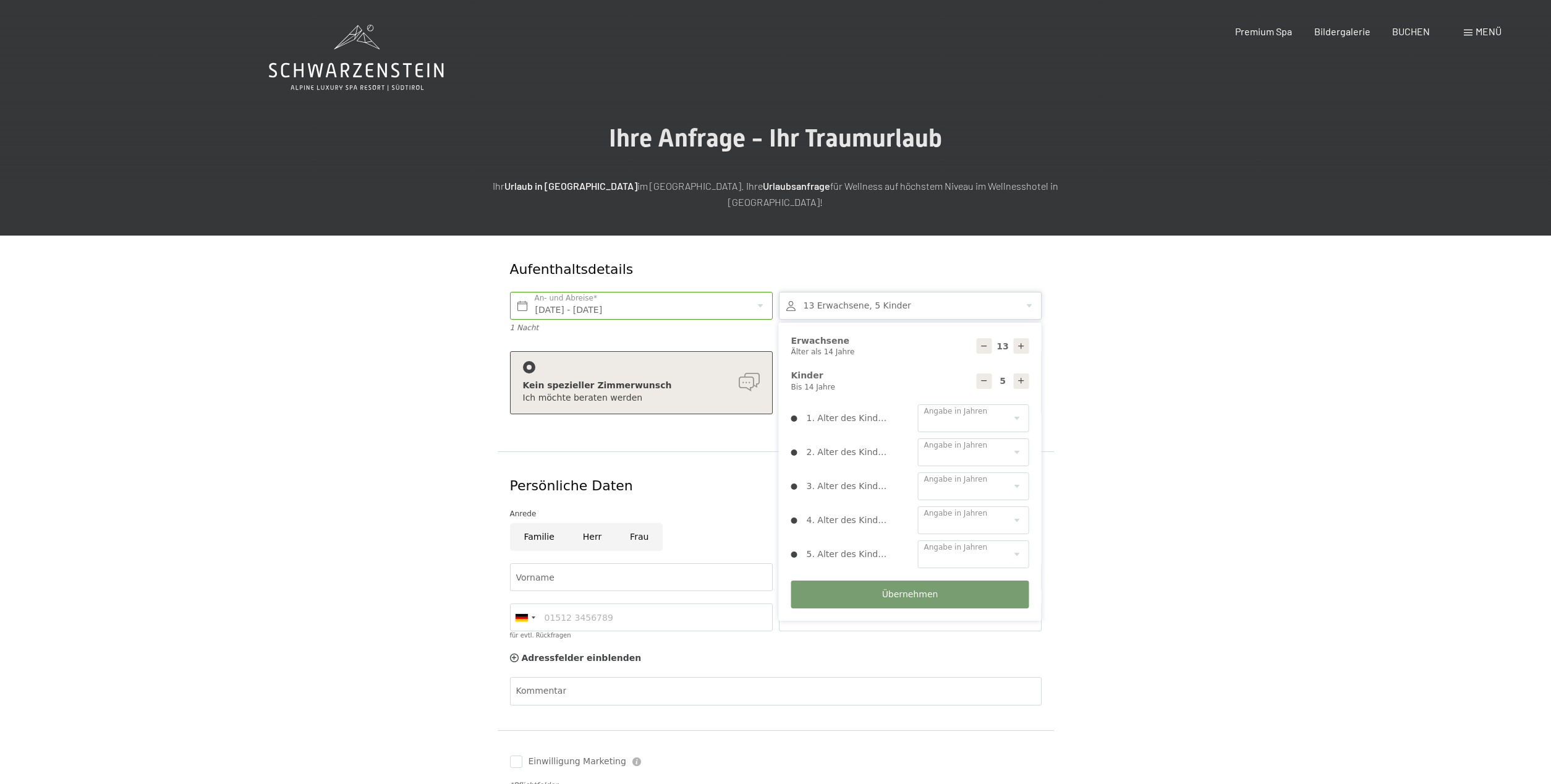
click at [1018, 376] on icon at bounding box center [1021, 381] width 9 height 9
type input "6"
click at [1018, 376] on icon at bounding box center [1021, 381] width 9 height 9
select select
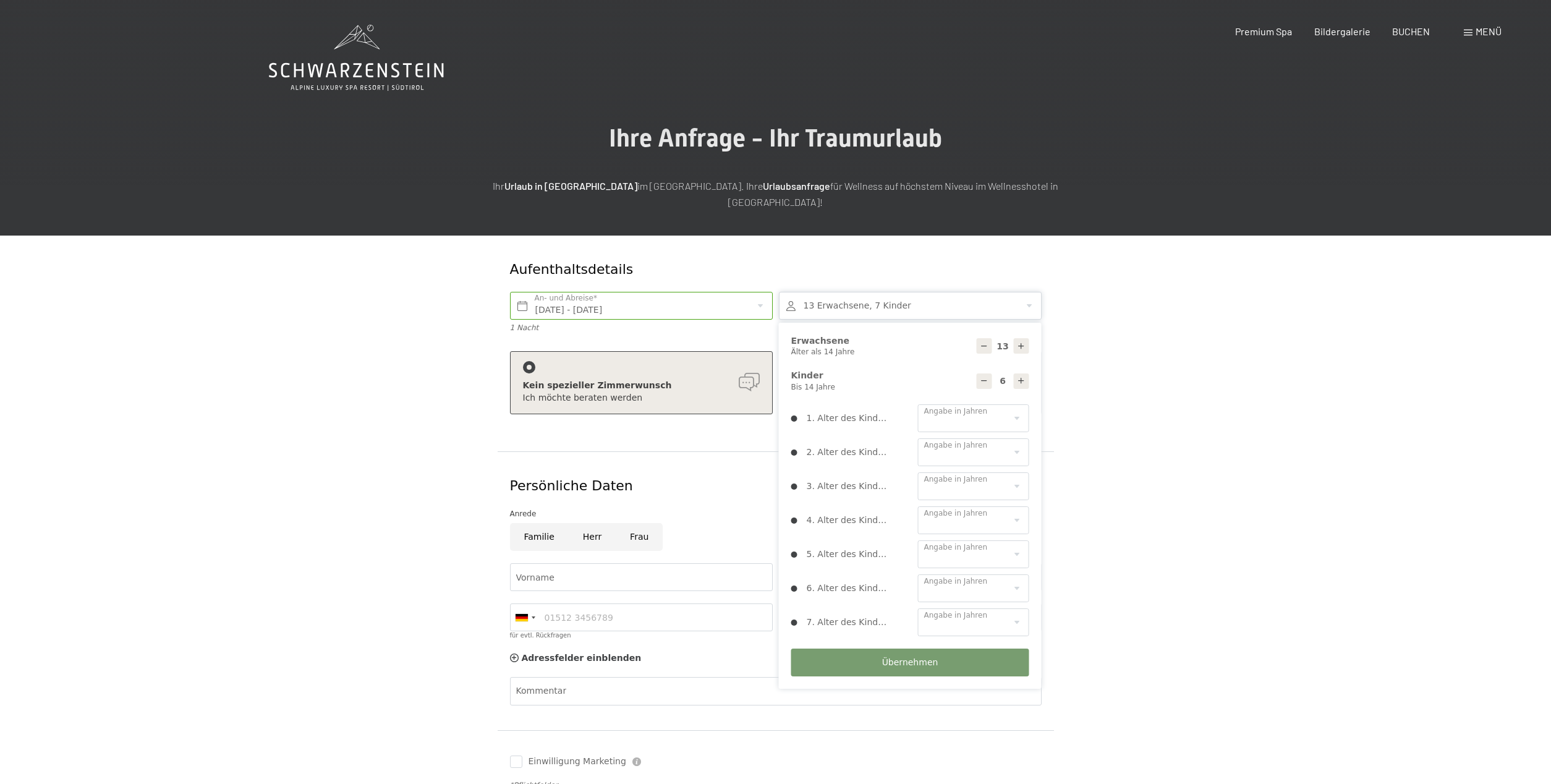
type input "7"
click at [1015, 404] on select "0 1 2 3 4 5 6 7 8 9 10 11 12 13 14" at bounding box center [973, 418] width 111 height 28
select select "3"
click at [918, 404] on select "0 1 2 3 4 5 6 7 8 9 10 11 12 13 14" at bounding box center [973, 418] width 111 height 28
click at [1015, 442] on select "0 1 2 3 4 5 6 7 8 9 10 11 12 13 14" at bounding box center [973, 452] width 111 height 28
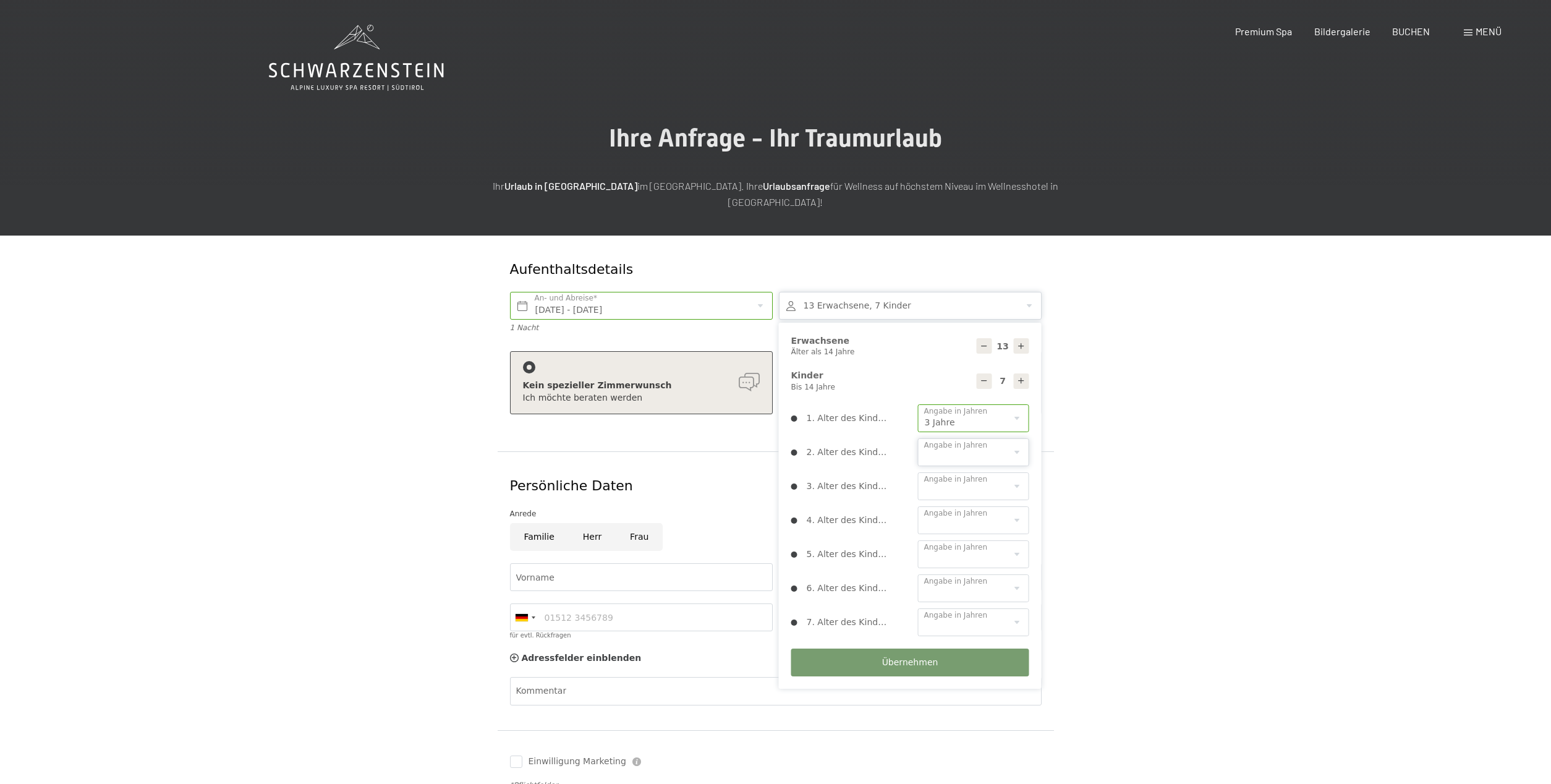
select select "5"
click at [918, 438] on select "0 1 2 3 4 5 6 7 8 9 10 11 12 13 14" at bounding box center [973, 452] width 111 height 28
click at [1020, 472] on select "0 1 2 3 4 5 6 7 8 9 10 11 12 13 14" at bounding box center [973, 486] width 111 height 28
select select "6"
click at [918, 472] on select "0 1 2 3 4 5 6 7 8 9 10 11 12 13 14" at bounding box center [973, 486] width 111 height 28
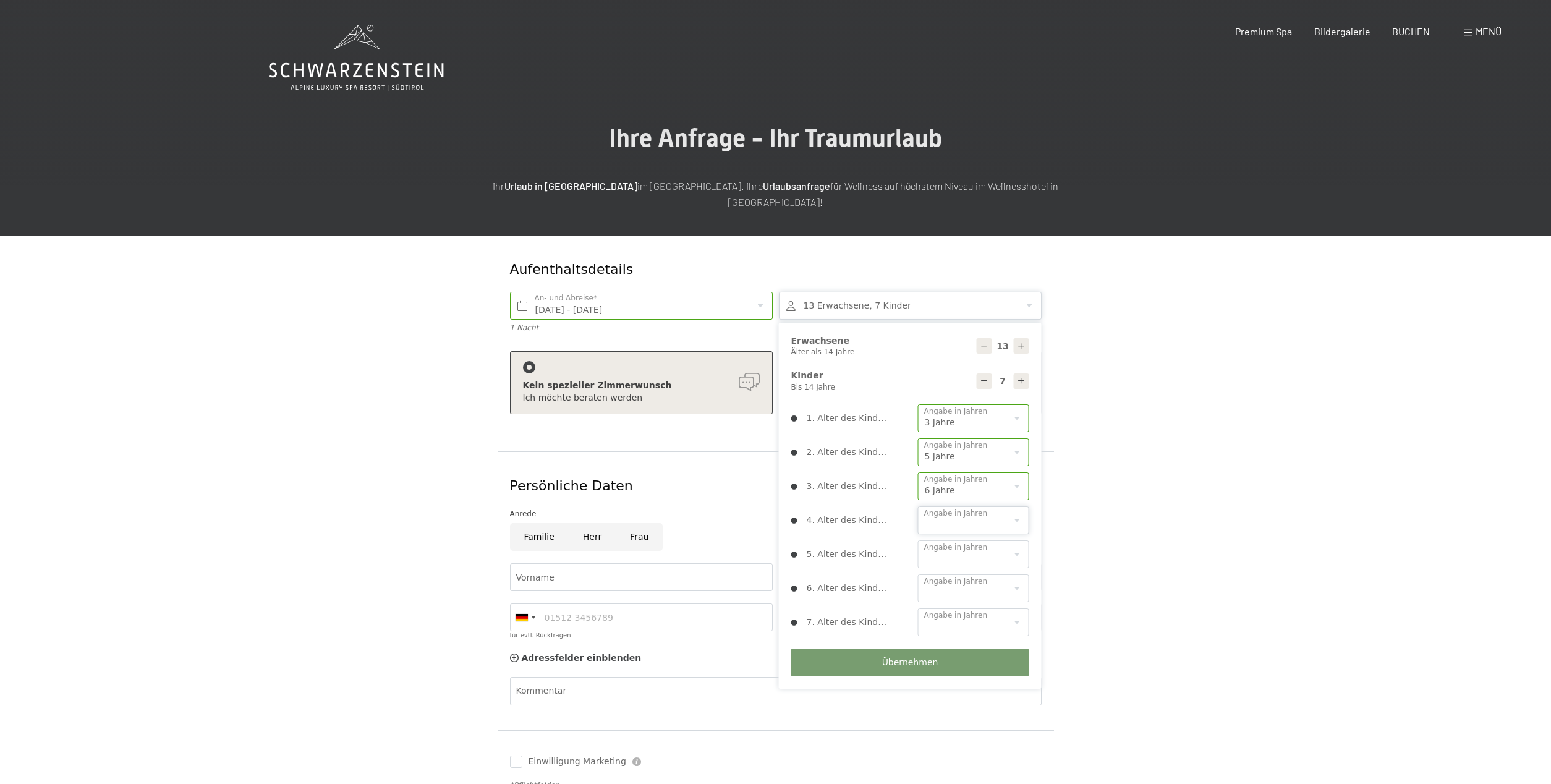
click at [1019, 508] on select "0 1 2 3 4 5 6 7 8 9 10 11 12 13 14" at bounding box center [973, 520] width 111 height 28
select select "7"
click at [918, 506] on select "0 1 2 3 4 5 6 7 8 9 10 11 12 13 14" at bounding box center [973, 520] width 111 height 28
click at [1022, 541] on select "0 1 2 3 4 5 6 7 8 9 10 11 12 13 14" at bounding box center [973, 554] width 111 height 28
select select "7"
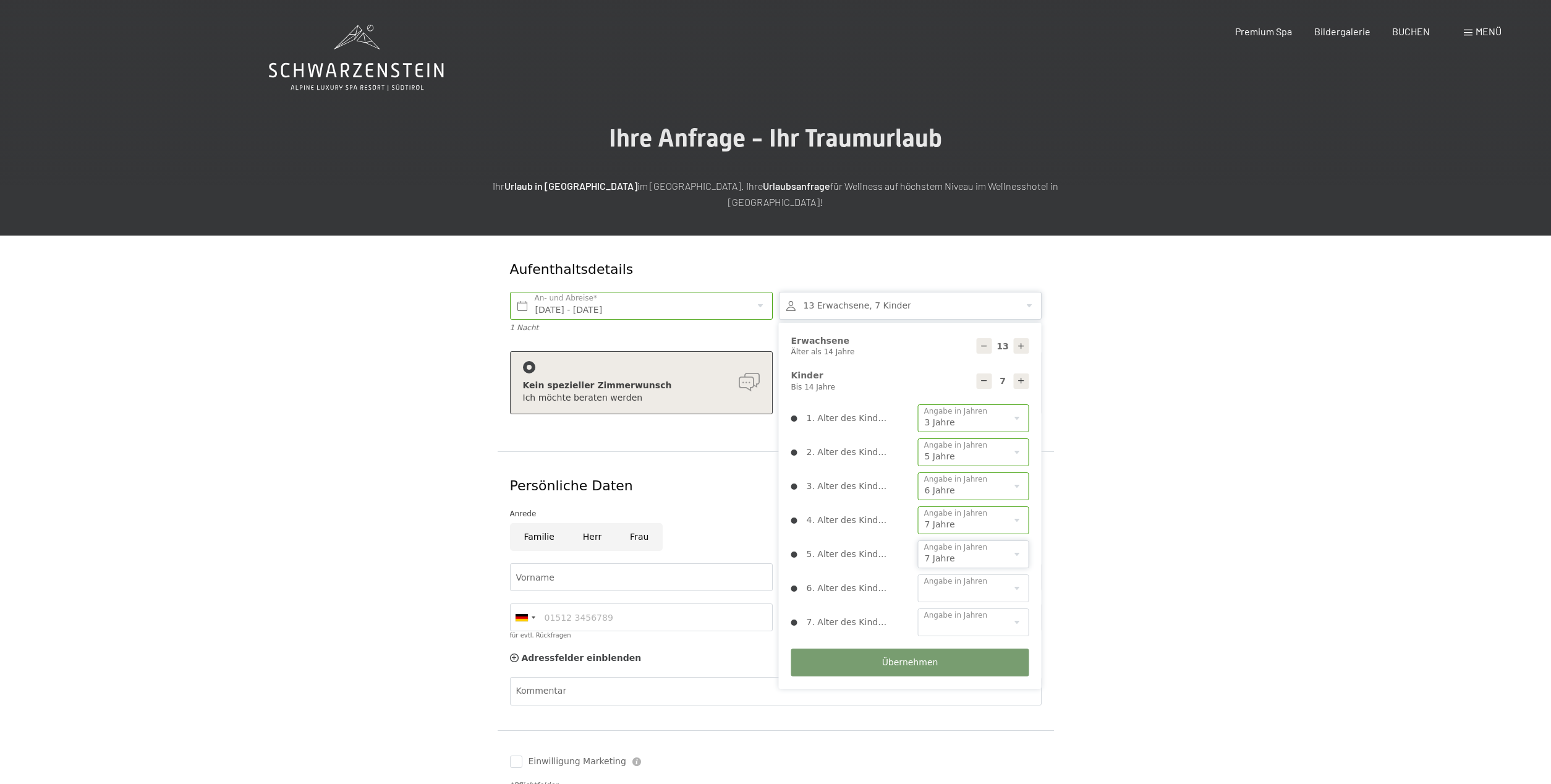
click at [918, 541] on select "0 1 2 3 4 5 6 7 8 9 10 11 12 13 14" at bounding box center [973, 554] width 111 height 28
click at [1009, 574] on select "0 1 2 3 4 5 6 7 8 9 10 11 12 13 14" at bounding box center [973, 588] width 111 height 28
select select "10"
click at [918, 574] on select "0 1 2 3 4 5 6 7 8 9 10 11 12 13 14" at bounding box center [973, 588] width 111 height 28
click at [1018, 608] on select "0 1 2 3 4 5 6 7 8 9 10 11 12 13 14" at bounding box center [973, 622] width 111 height 28
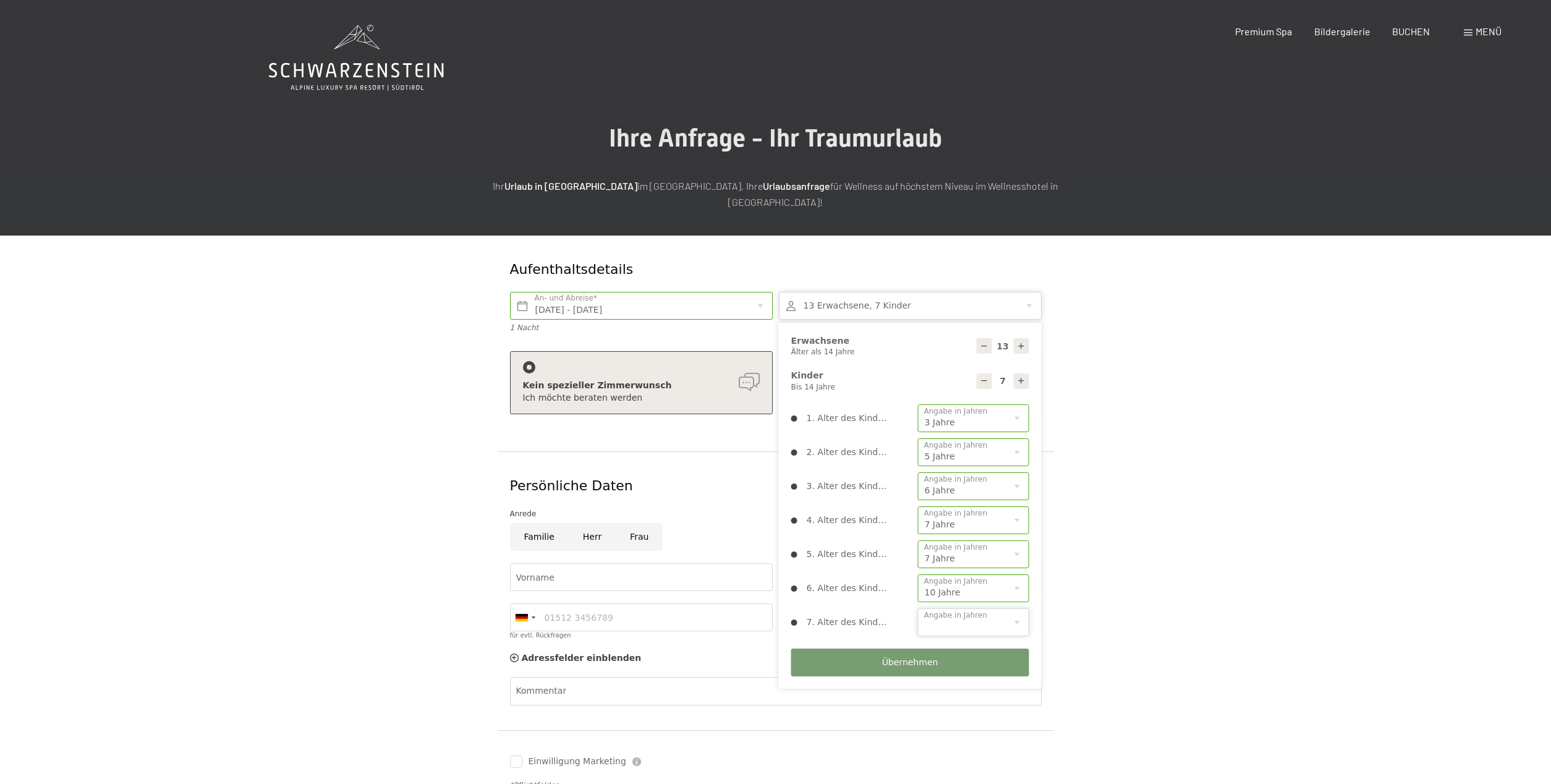
select select "11"
click at [918, 608] on select "0 1 2 3 4 5 6 7 8 9 10 11 12 13 14" at bounding box center [973, 622] width 111 height 28
click at [1163, 556] on form "Aufenthaltsdetails Sa. 27.09.2025 - So. 28.09.2025 An- und Abreise* 1 Nacht 13 …" at bounding box center [776, 546] width 844 height 620
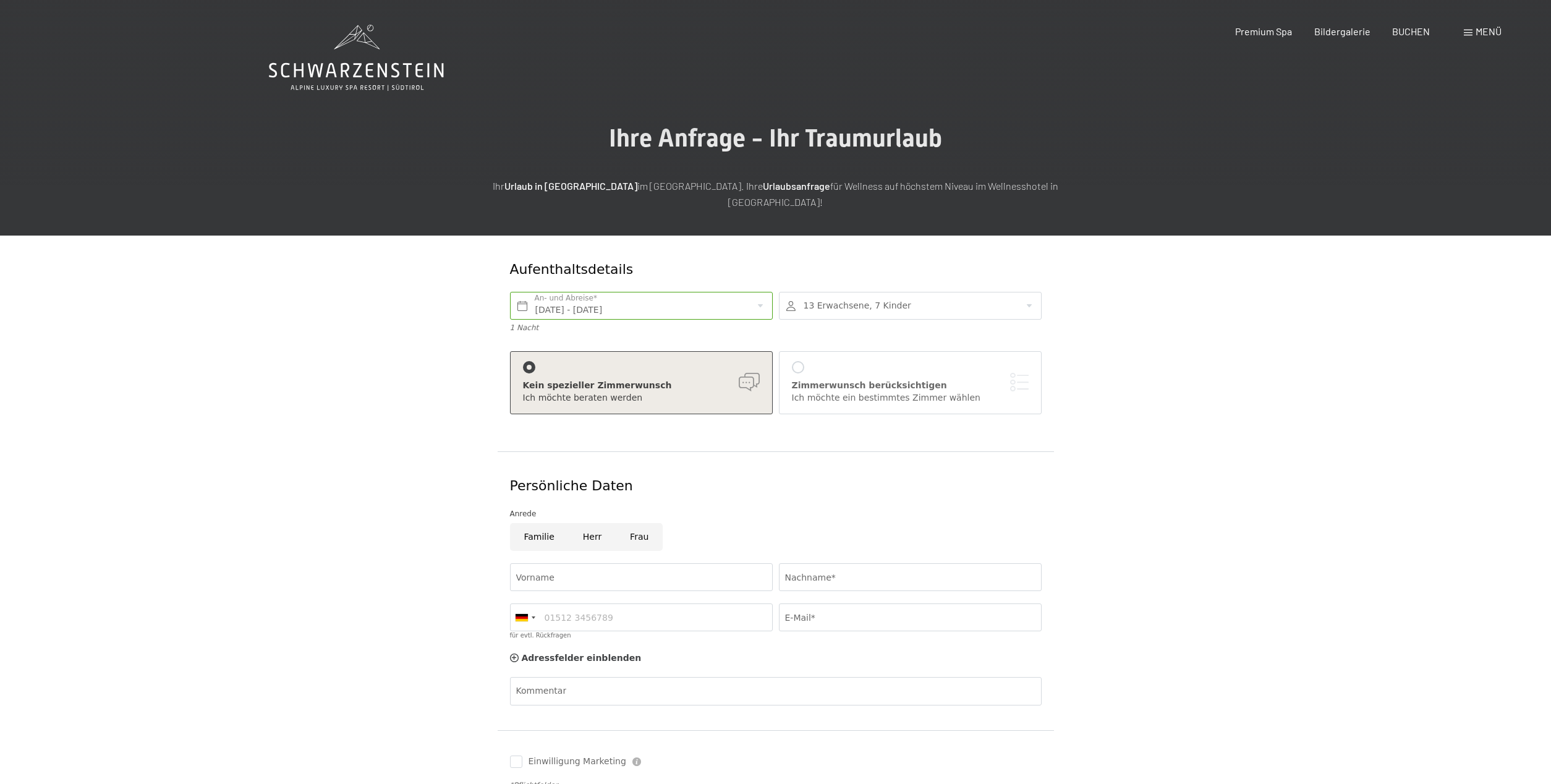
click at [878, 294] on div at bounding box center [910, 306] width 263 height 28
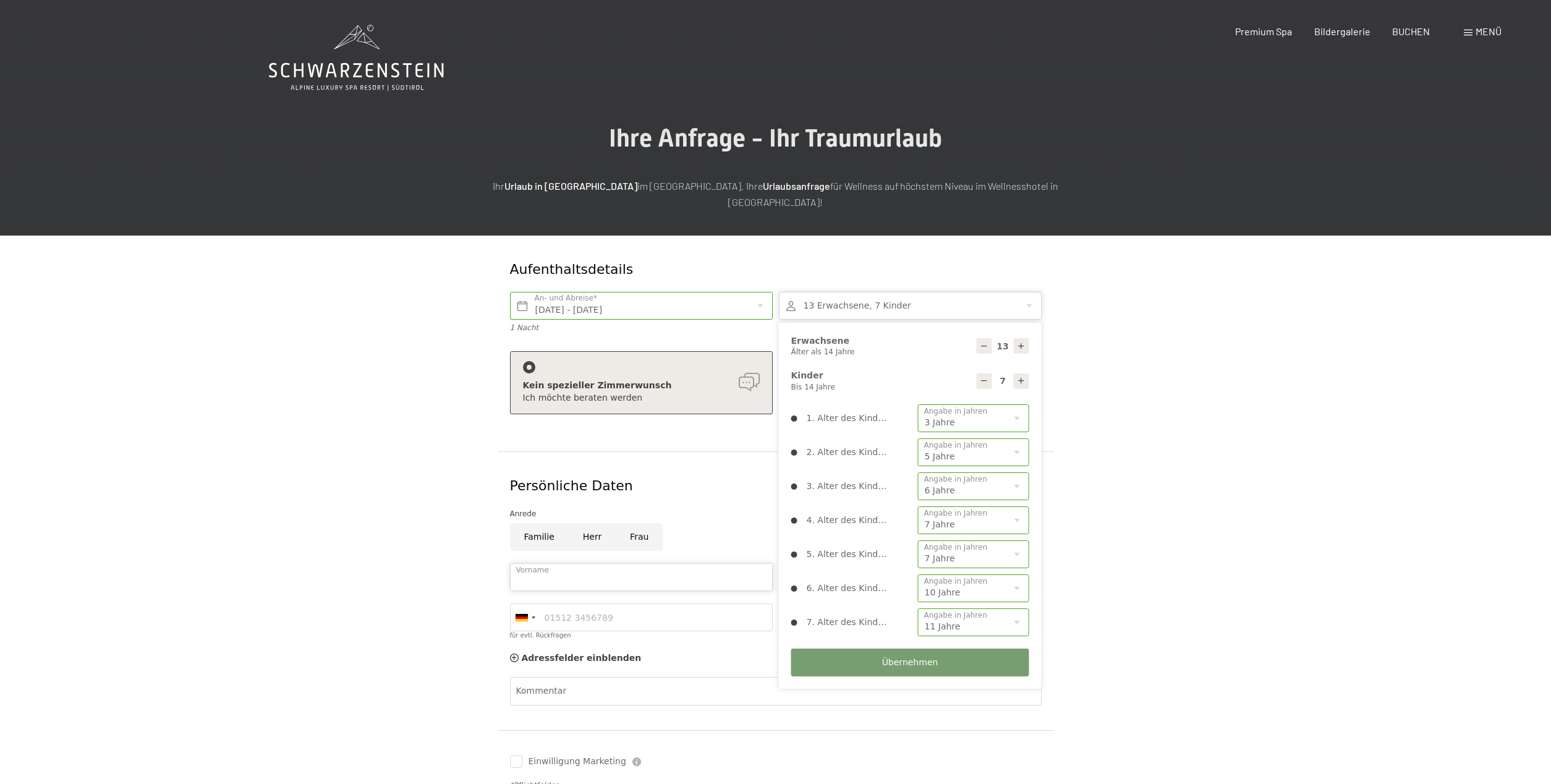
click at [551, 563] on input "Vorname" at bounding box center [641, 577] width 263 height 28
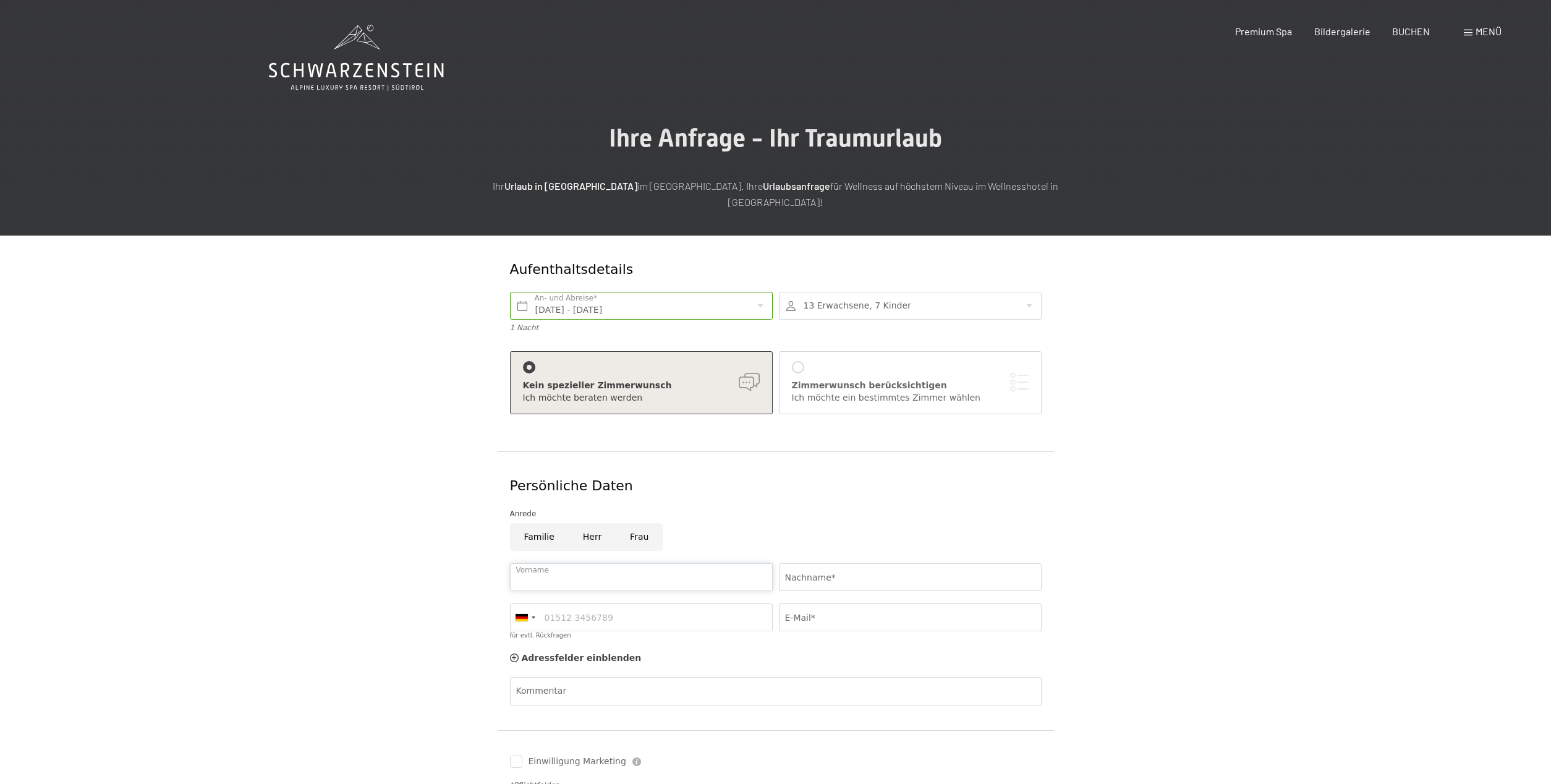
type input "Stefanie"
click at [803, 564] on input "Nachname*" at bounding box center [910, 577] width 263 height 28
type input "Pichler"
click at [616, 571] on input "Stefanie" at bounding box center [641, 577] width 263 height 28
click at [616, 566] on input "Stefanie" at bounding box center [641, 577] width 263 height 28
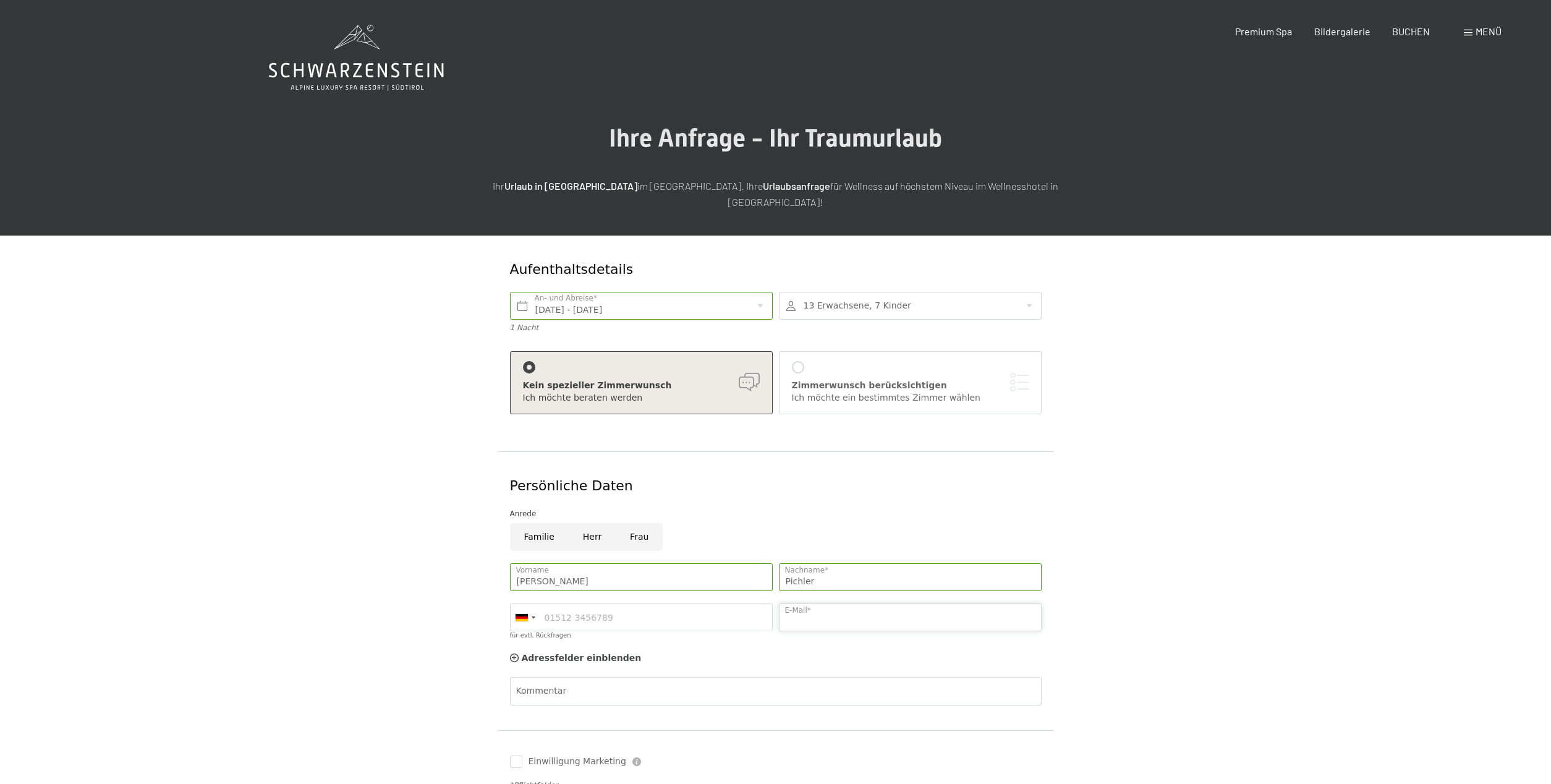
click at [816, 608] on input "E-Mail*" at bounding box center [910, 617] width 263 height 28
type input "stepichler@yahoo.com"
click at [642, 603] on input "für evtl. Rückfragen" at bounding box center [641, 617] width 263 height 28
click at [533, 604] on div at bounding box center [525, 617] width 29 height 26
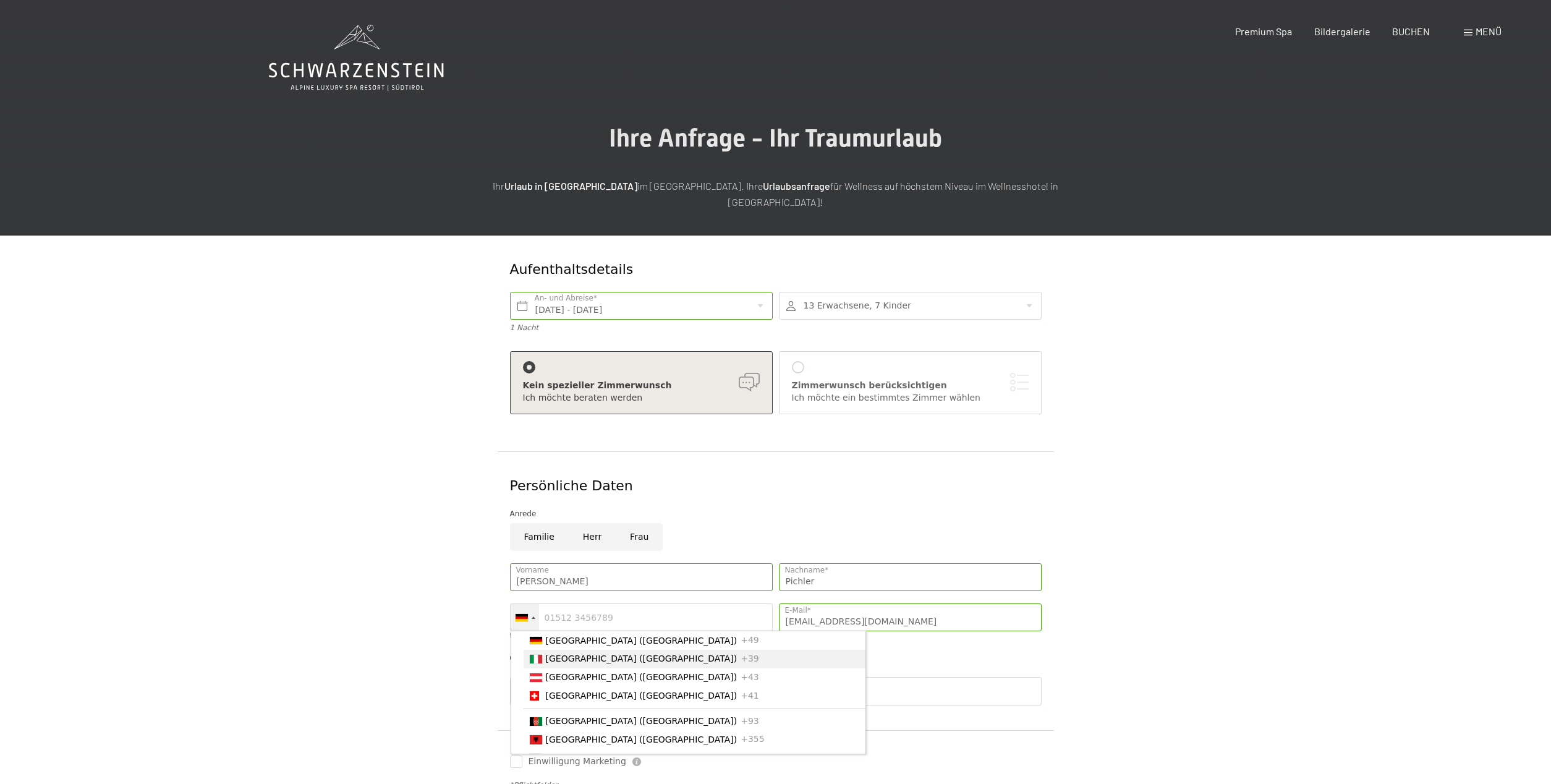
click at [548, 653] on span "[GEOGRAPHIC_DATA] ([GEOGRAPHIC_DATA])" at bounding box center [641, 658] width 191 height 10
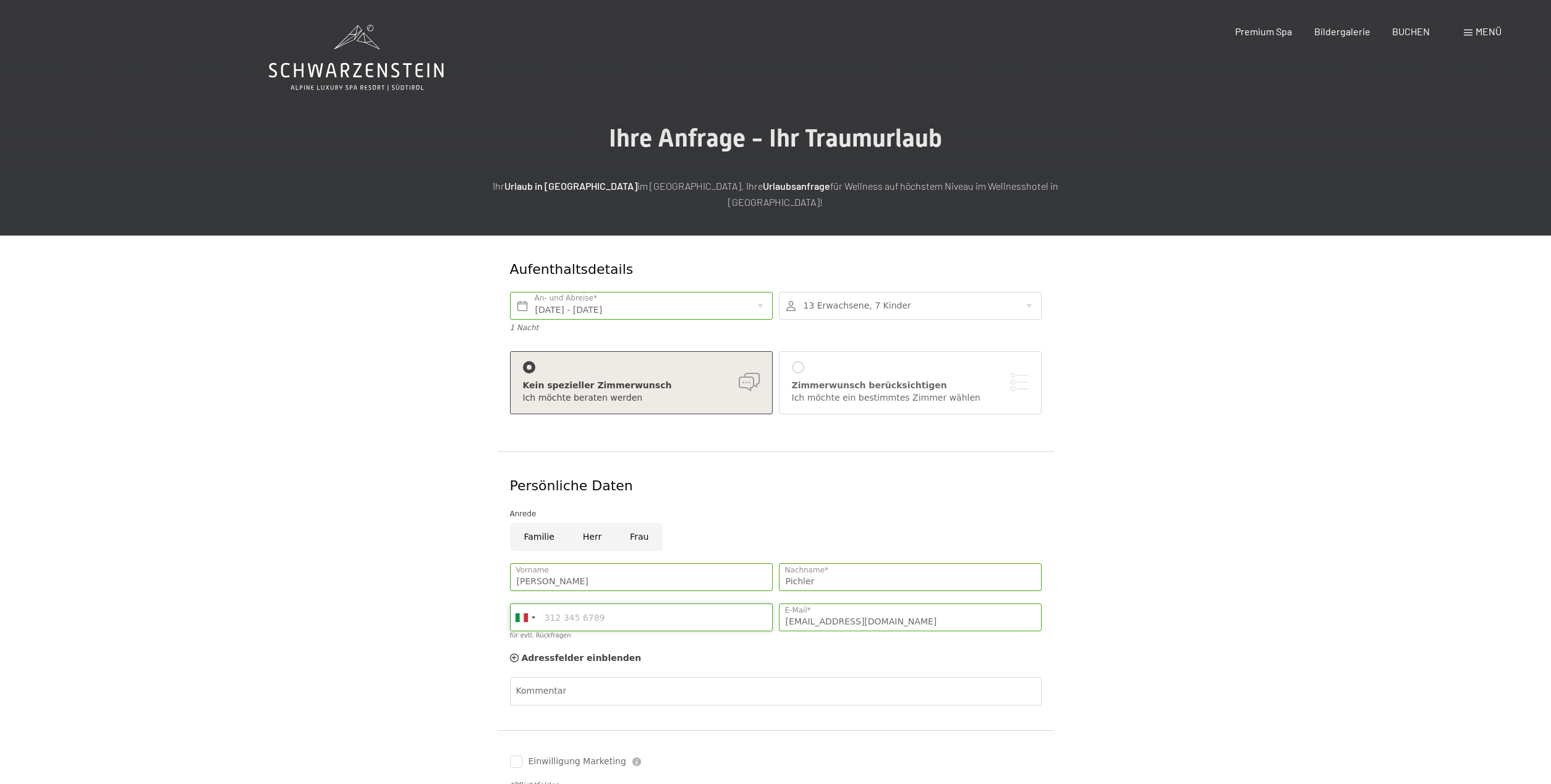
click at [563, 603] on input "für evtl. Rückfragen" at bounding box center [641, 617] width 263 height 28
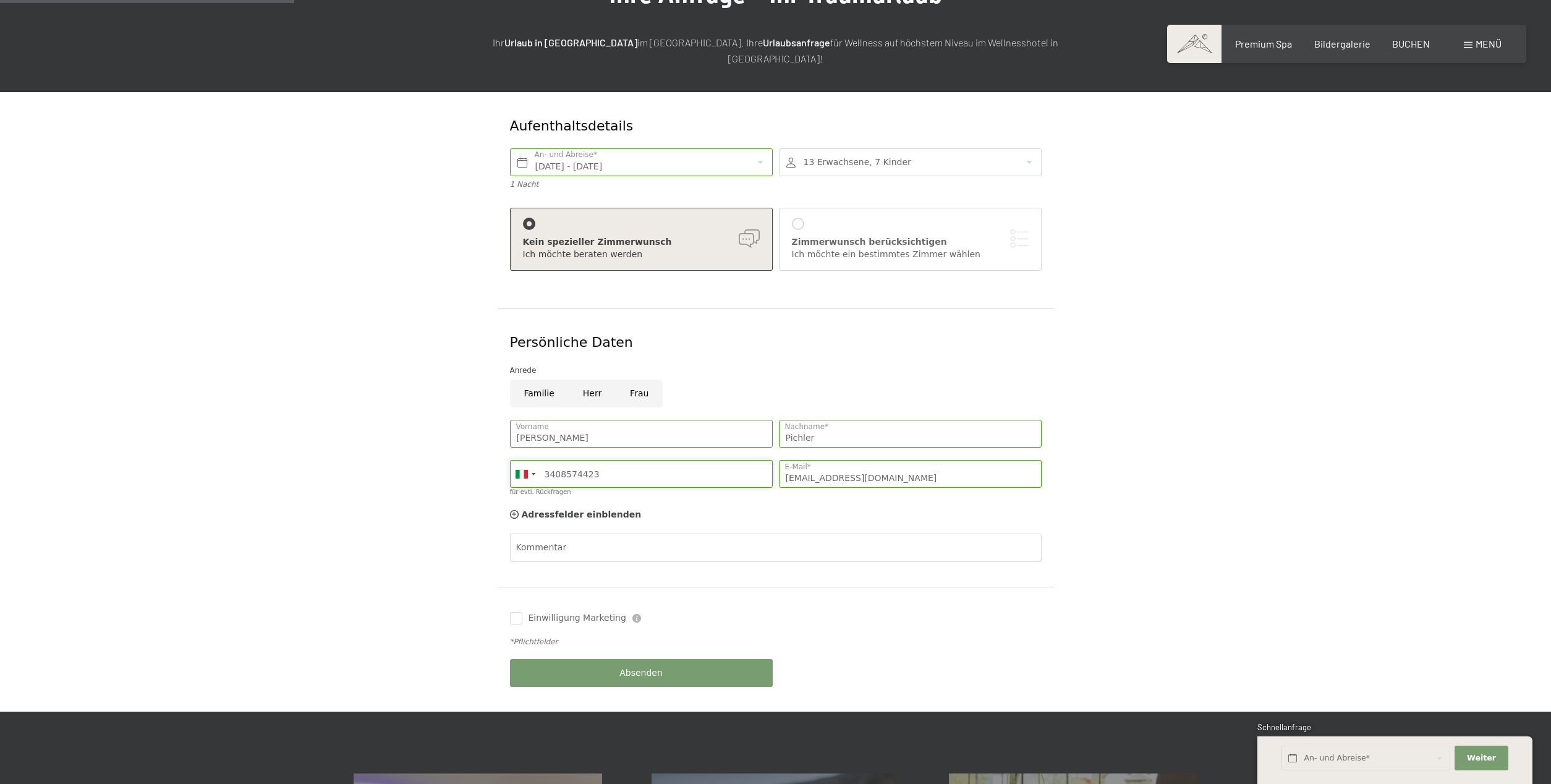
scroll to position [247, 0]
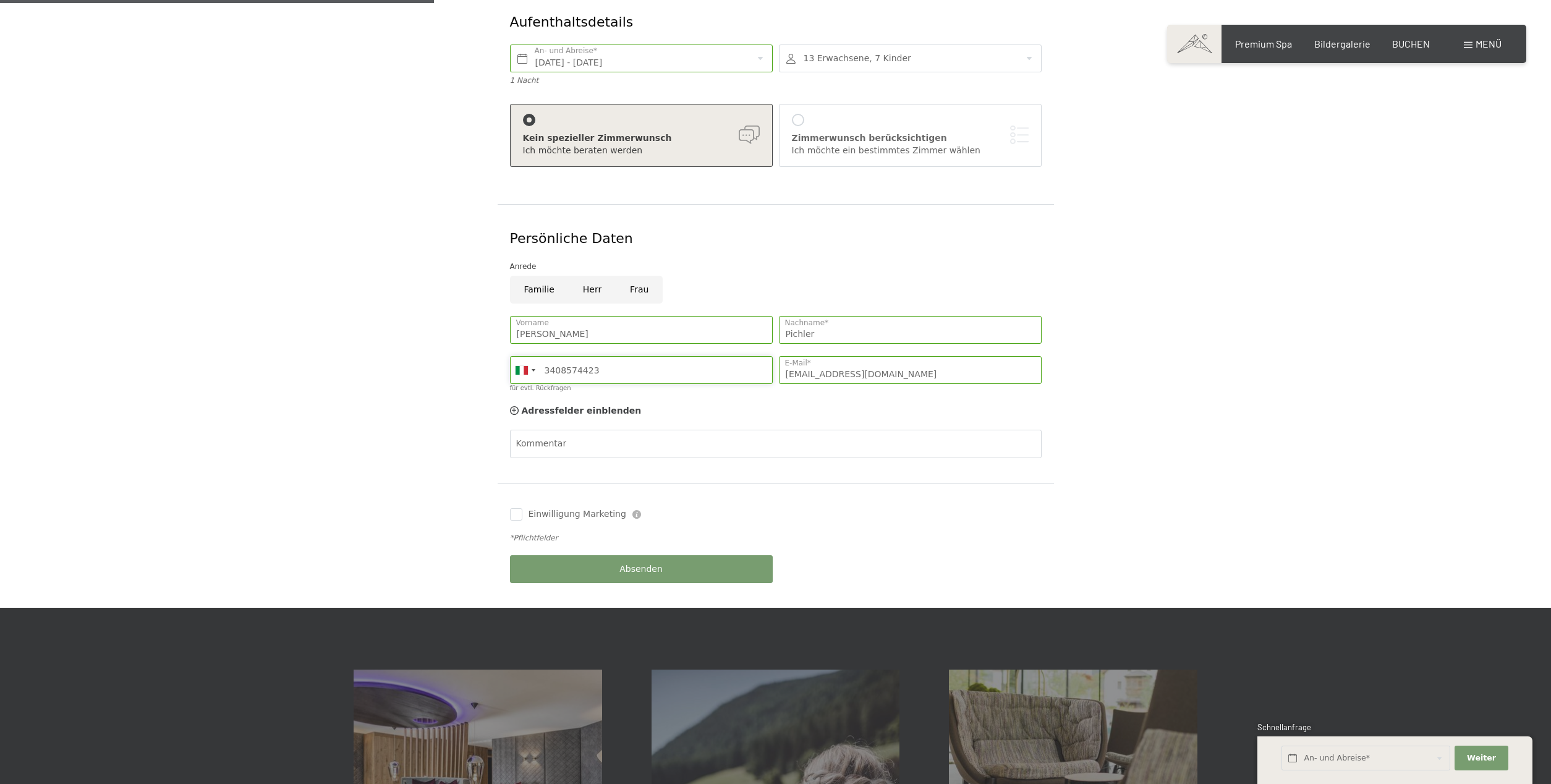
type input "3408574423"
click at [652, 563] on span "Absenden" at bounding box center [641, 569] width 44 height 12
